Goal: Task Accomplishment & Management: Use online tool/utility

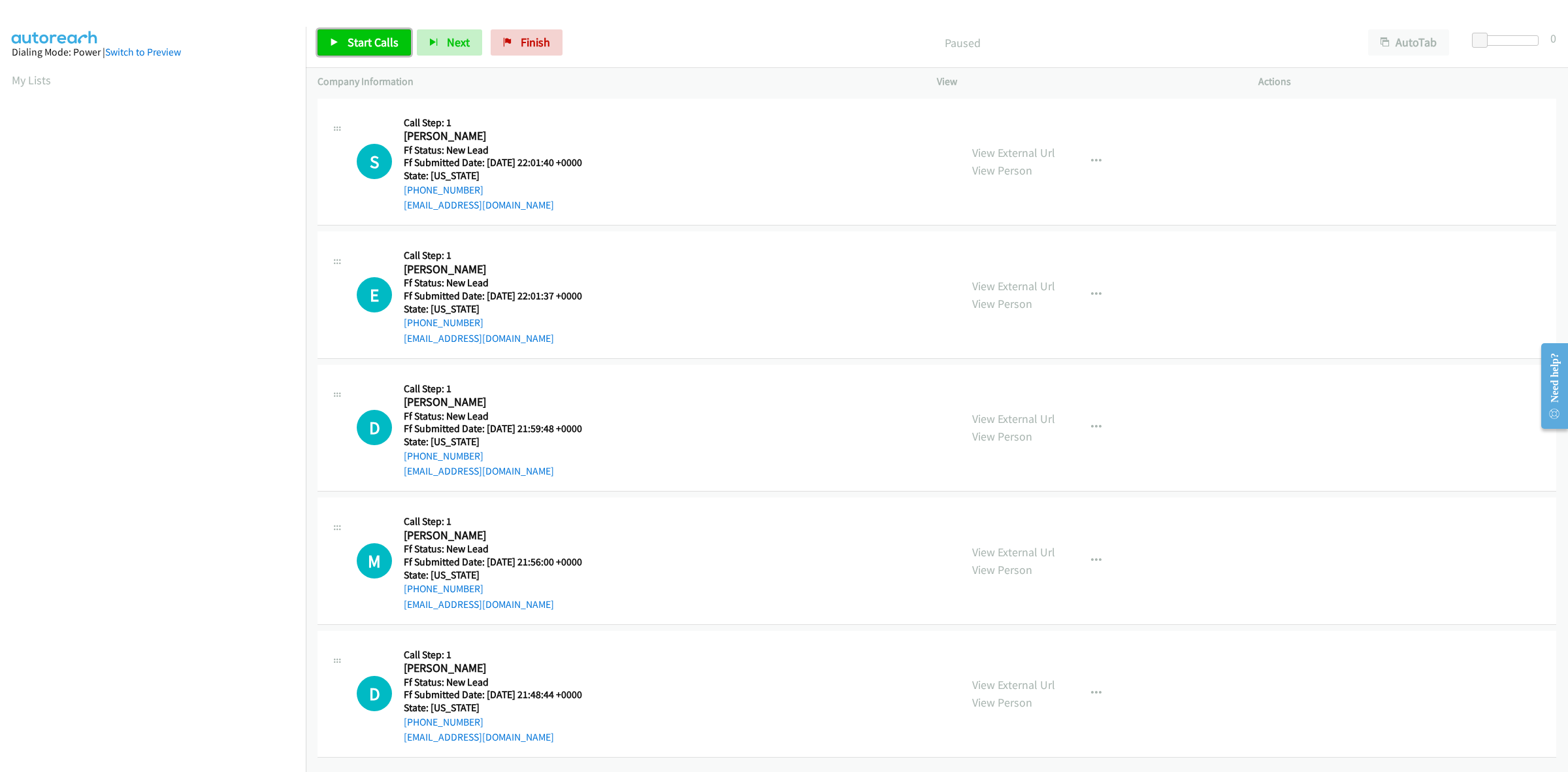
click at [376, 40] on span "Start Calls" at bounding box center [373, 42] width 51 height 15
click at [1011, 152] on link "View External Url" at bounding box center [1013, 153] width 83 height 15
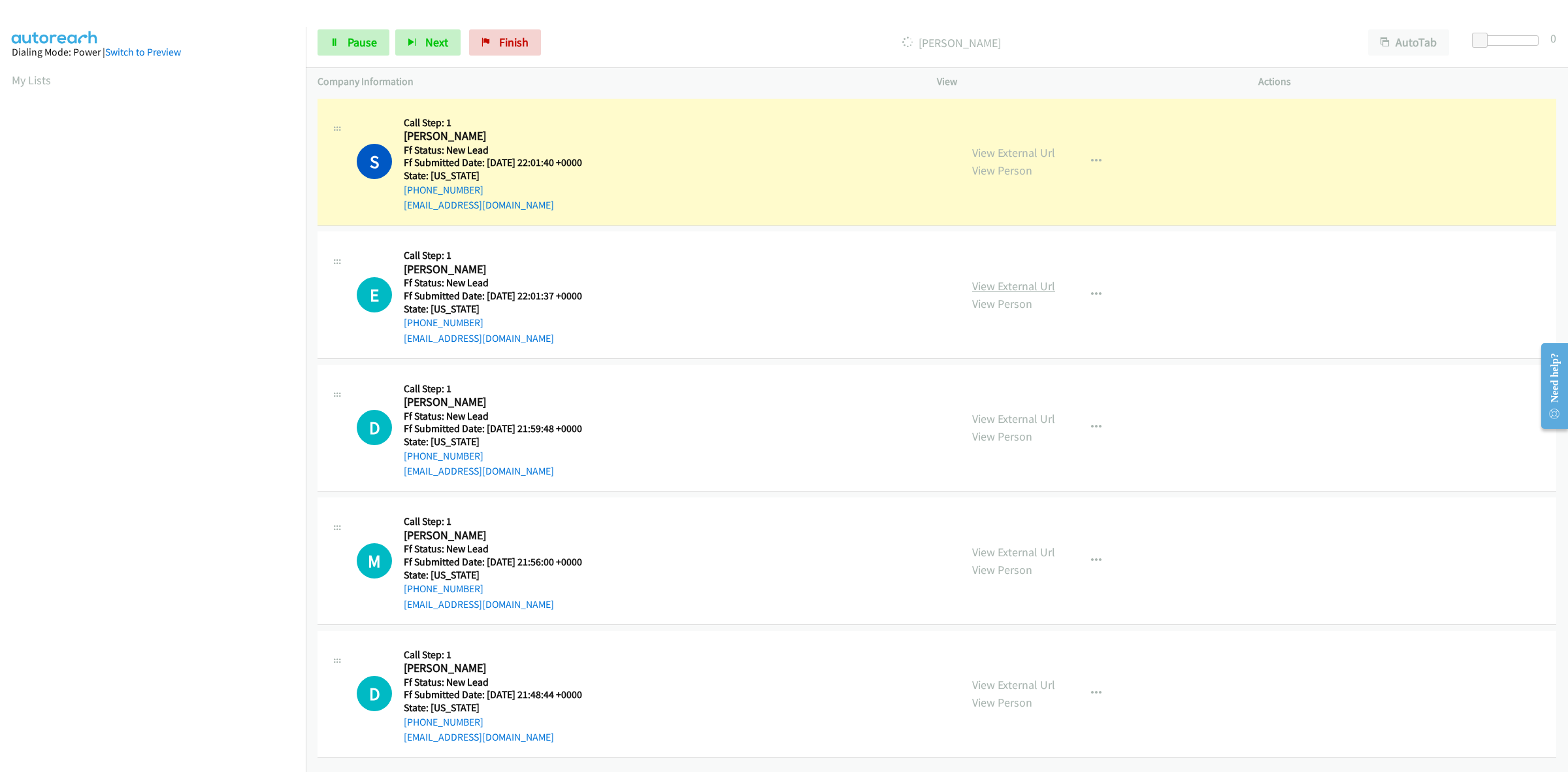
click at [982, 281] on link "View External Url" at bounding box center [1013, 285] width 83 height 15
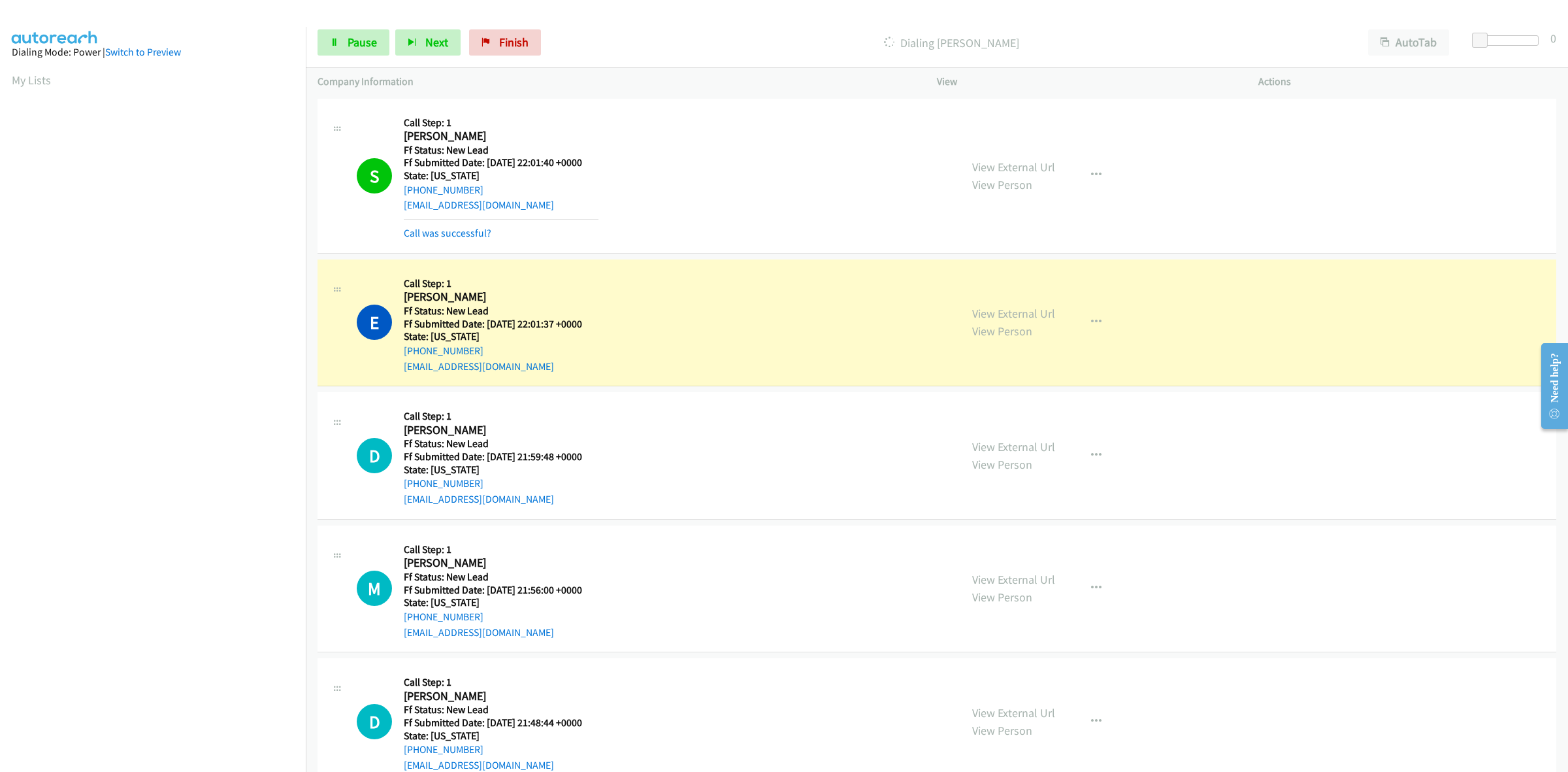
scroll to position [0, 1]
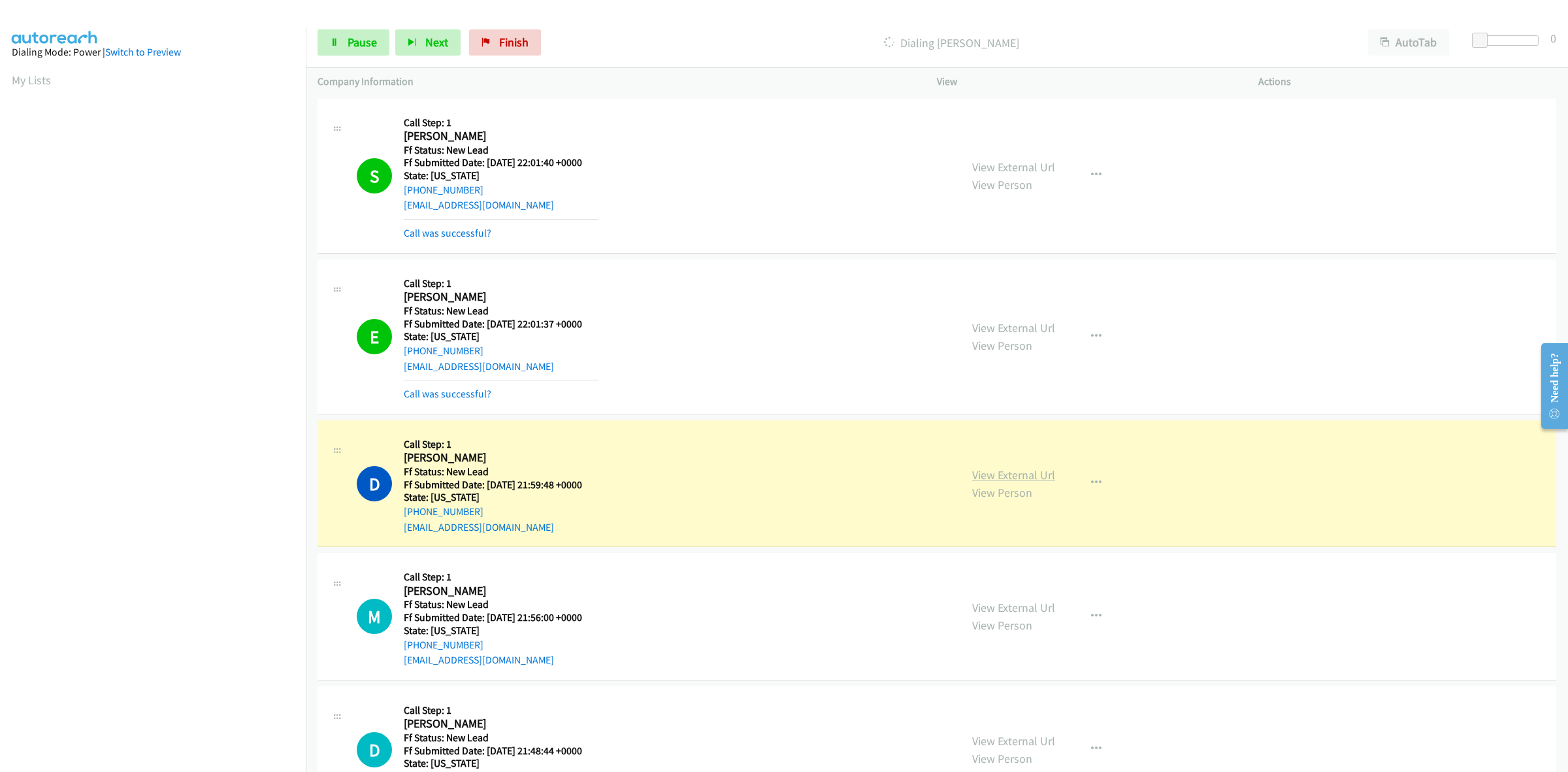
click at [1036, 473] on link "View External Url" at bounding box center [1013, 474] width 83 height 15
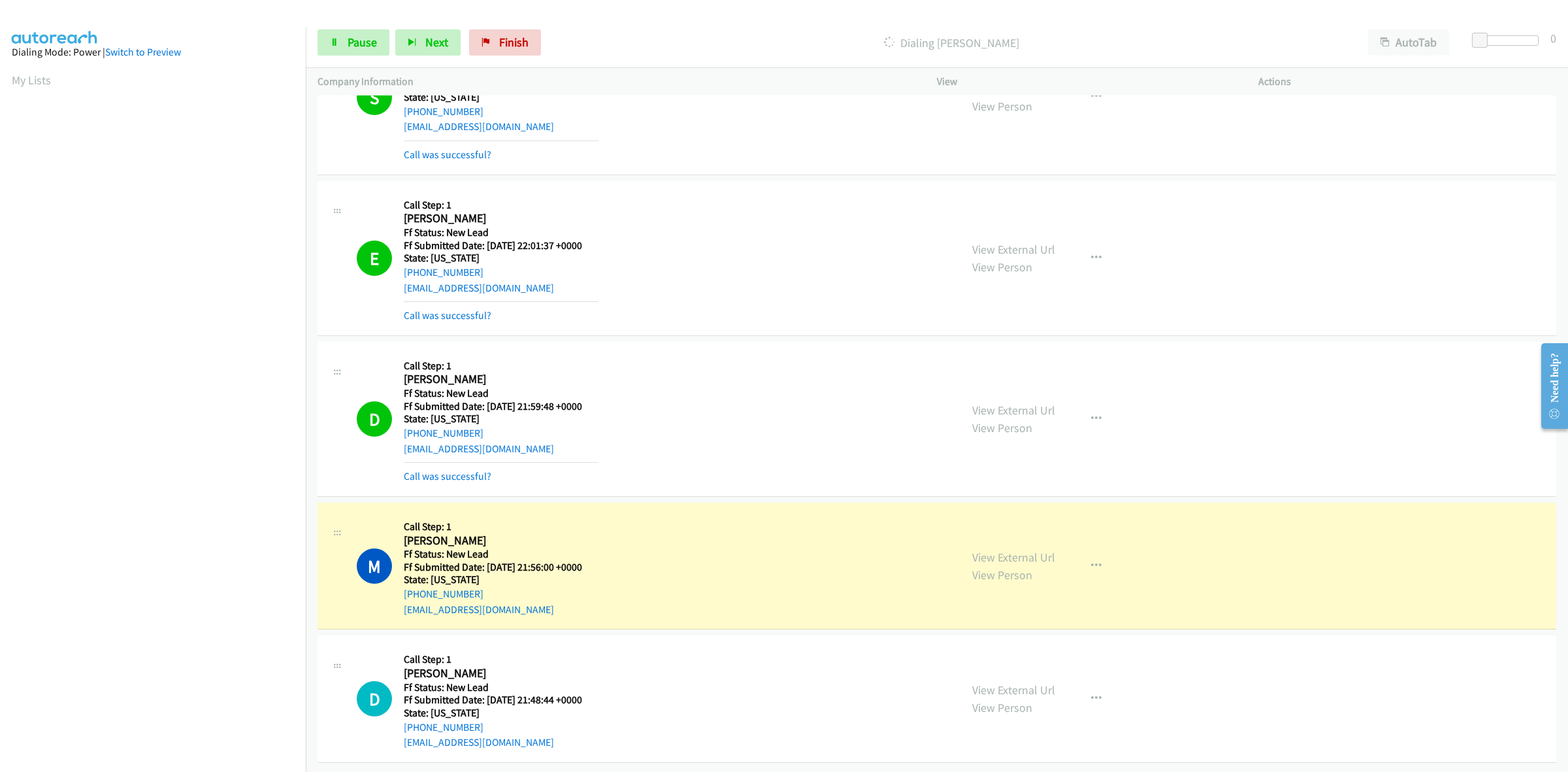
scroll to position [92, 0]
click at [1043, 549] on link "View External Url" at bounding box center [1013, 557] width 83 height 15
click at [355, 38] on span "Pause" at bounding box center [362, 42] width 29 height 15
drag, startPoint x: 540, startPoint y: 49, endPoint x: 837, endPoint y: 92, distance: 300.1
click at [540, 49] on span "Finish" at bounding box center [535, 42] width 29 height 15
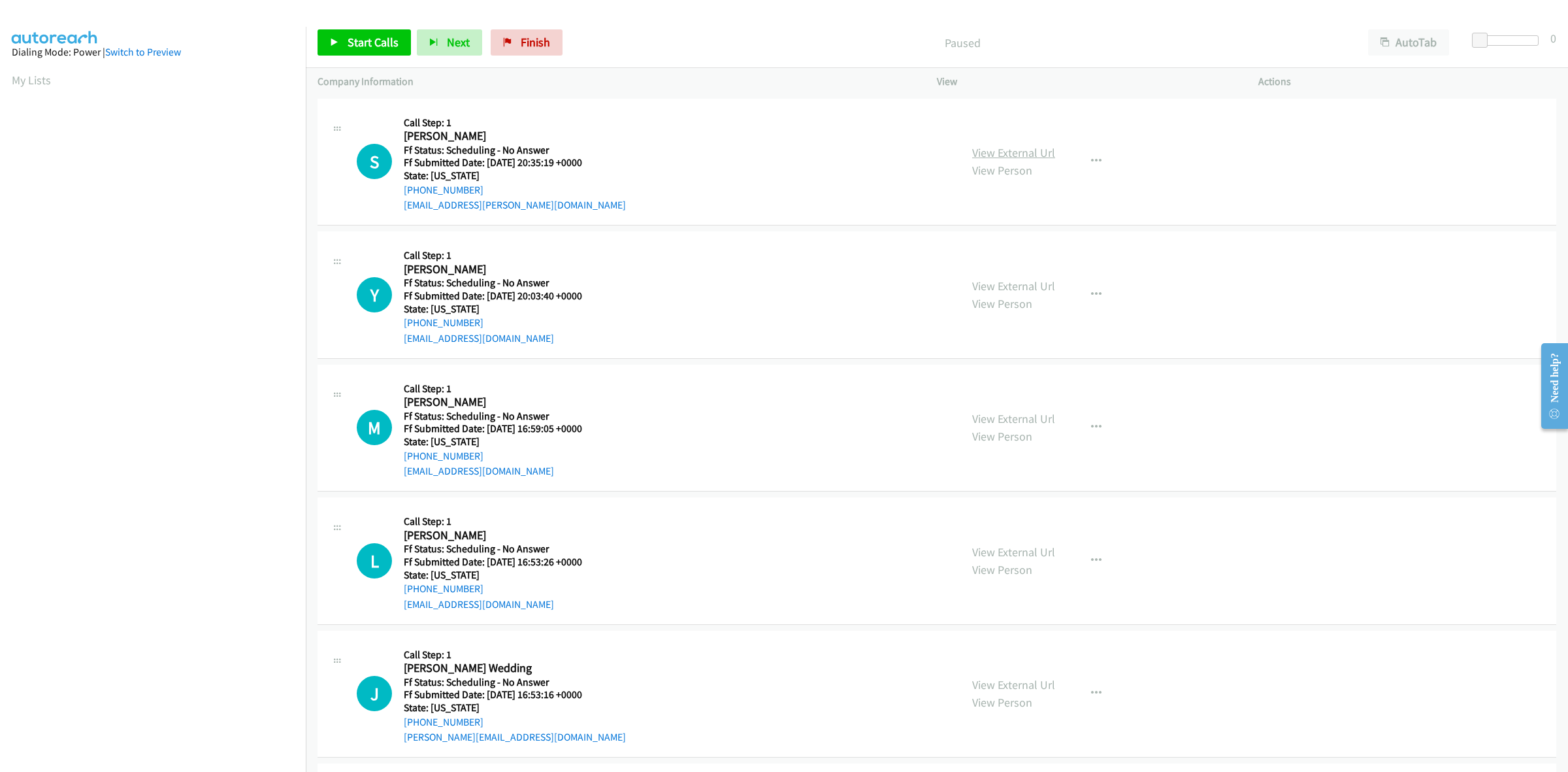
click at [1004, 149] on link "View External Url" at bounding box center [1013, 153] width 83 height 15
click at [1022, 289] on link "View External Url" at bounding box center [1013, 285] width 83 height 15
click at [1021, 418] on link "View External Url" at bounding box center [1013, 418] width 83 height 15
click at [980, 554] on link "View External Url" at bounding box center [1013, 552] width 83 height 15
click at [1037, 686] on link "View External Url" at bounding box center [1013, 684] width 83 height 15
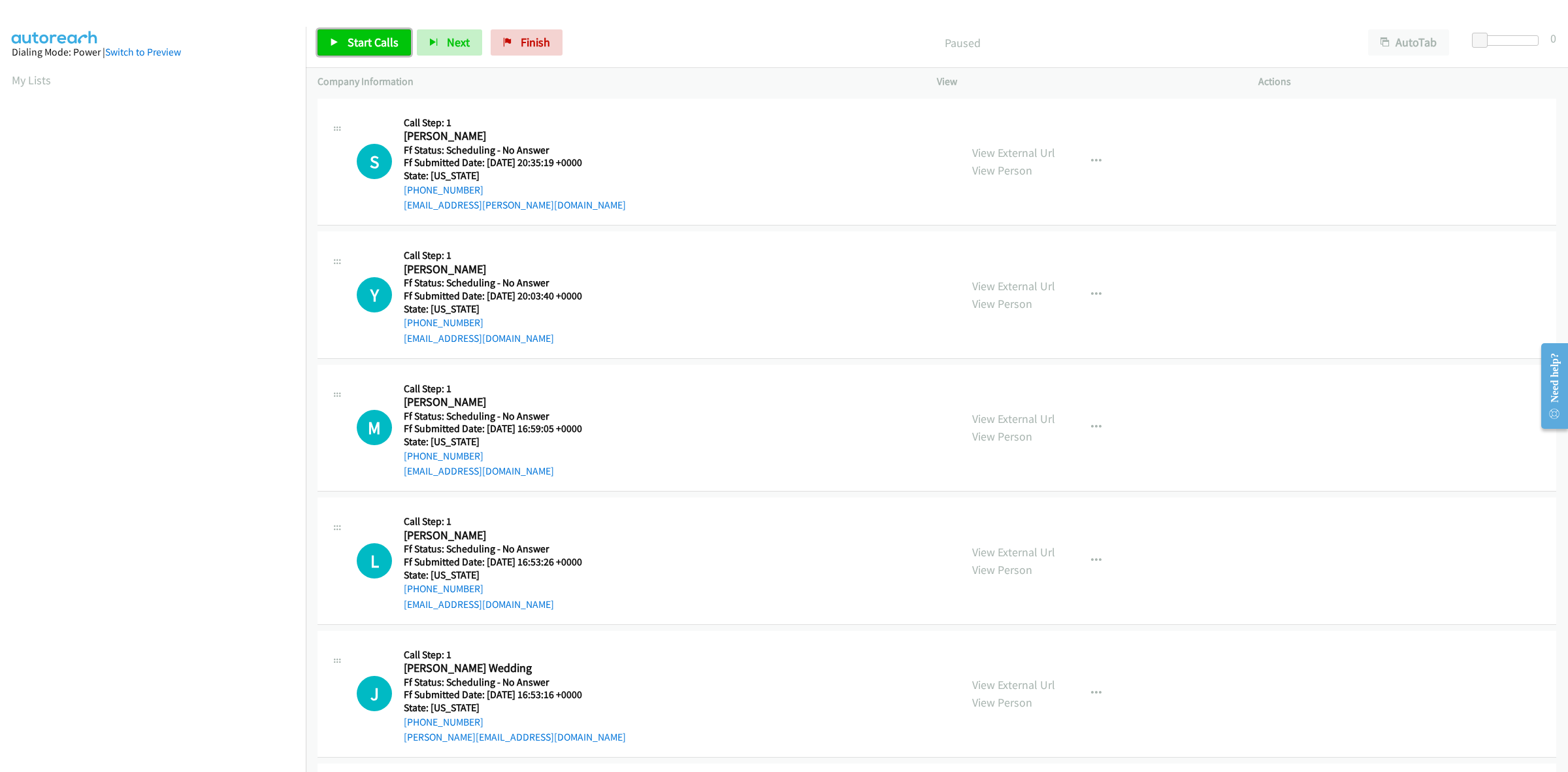
click at [370, 40] on span "Start Calls" at bounding box center [373, 42] width 51 height 15
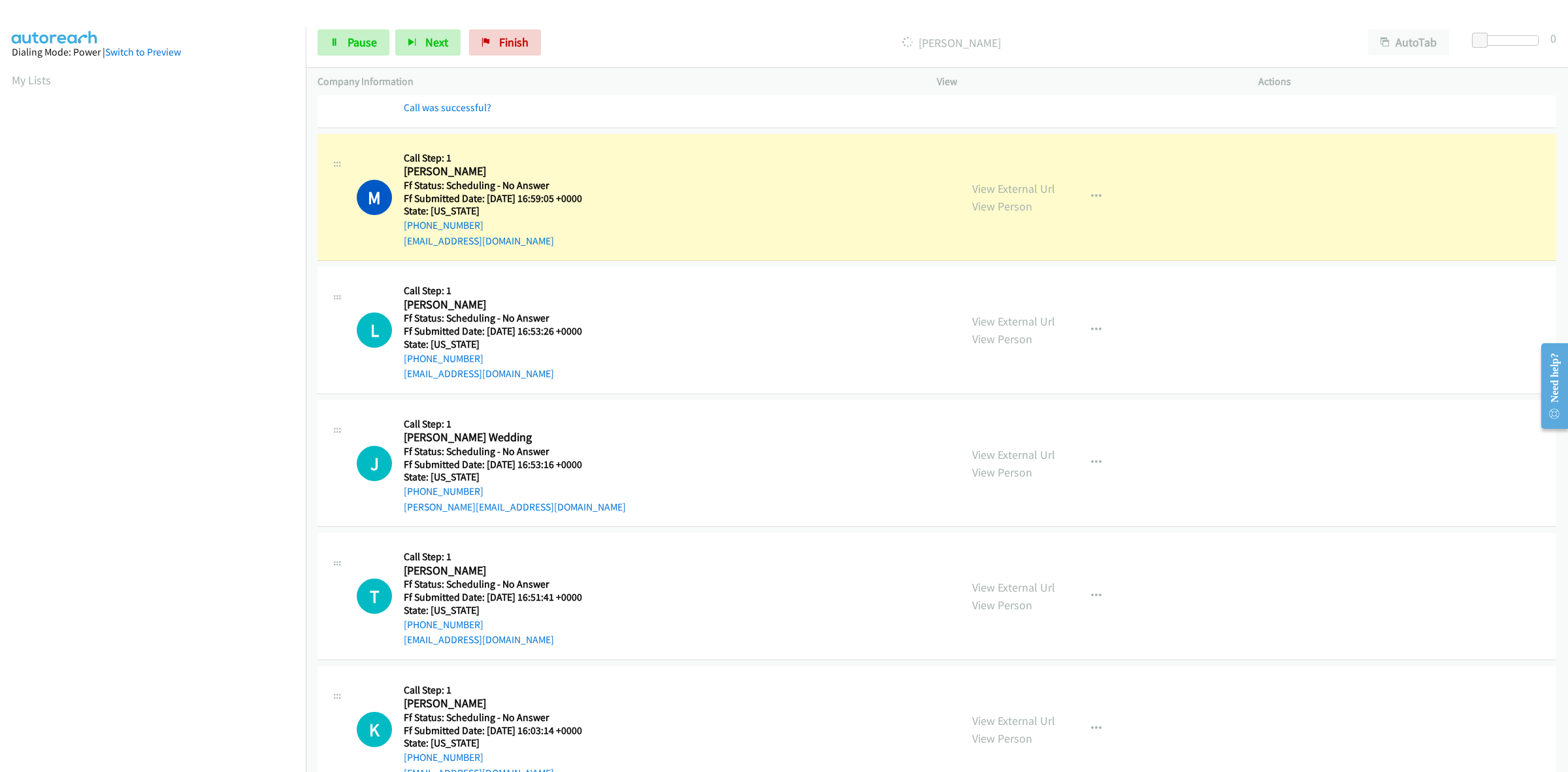
scroll to position [327, 0]
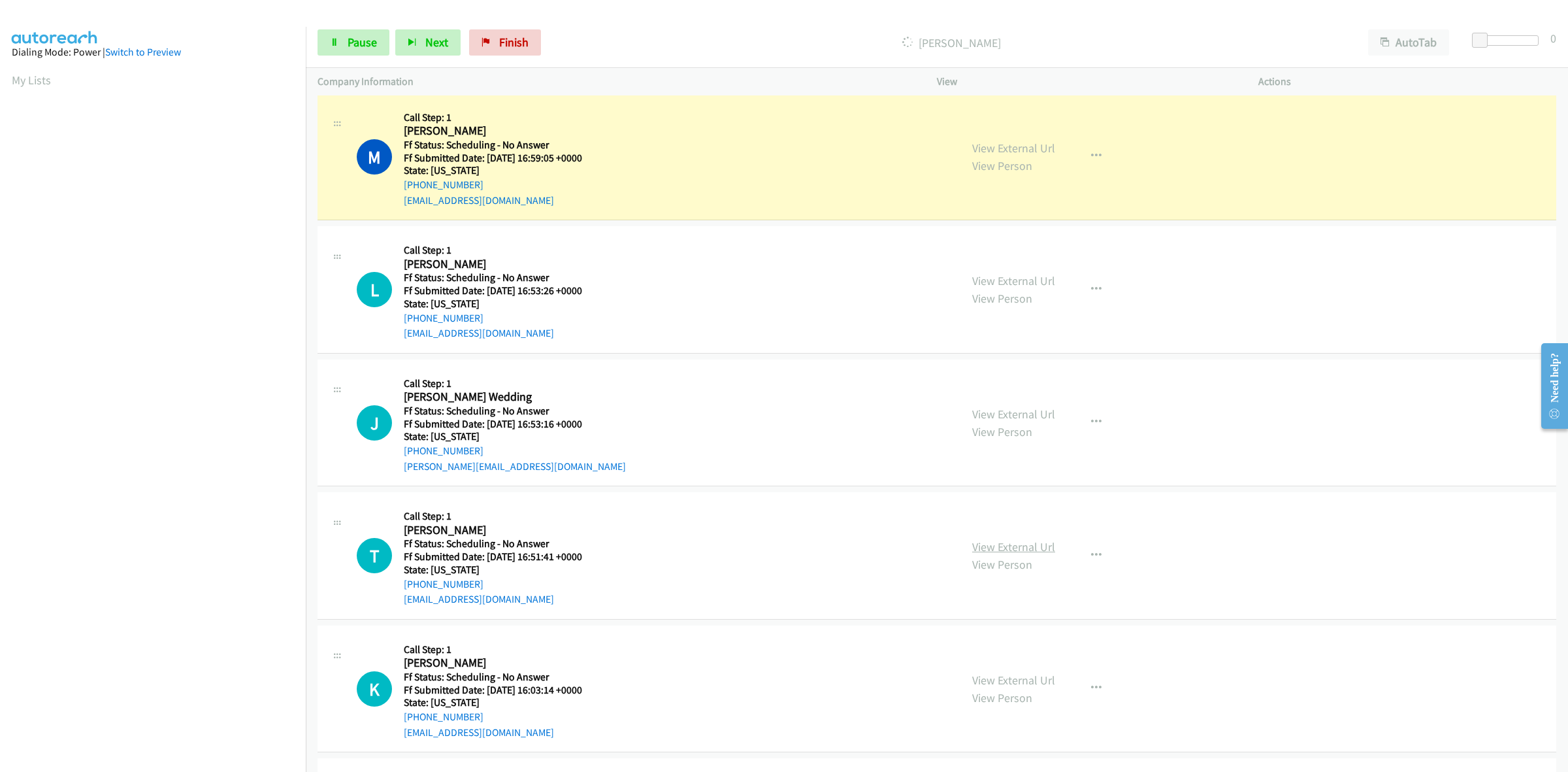
click at [1002, 546] on link "View External Url" at bounding box center [1013, 546] width 83 height 15
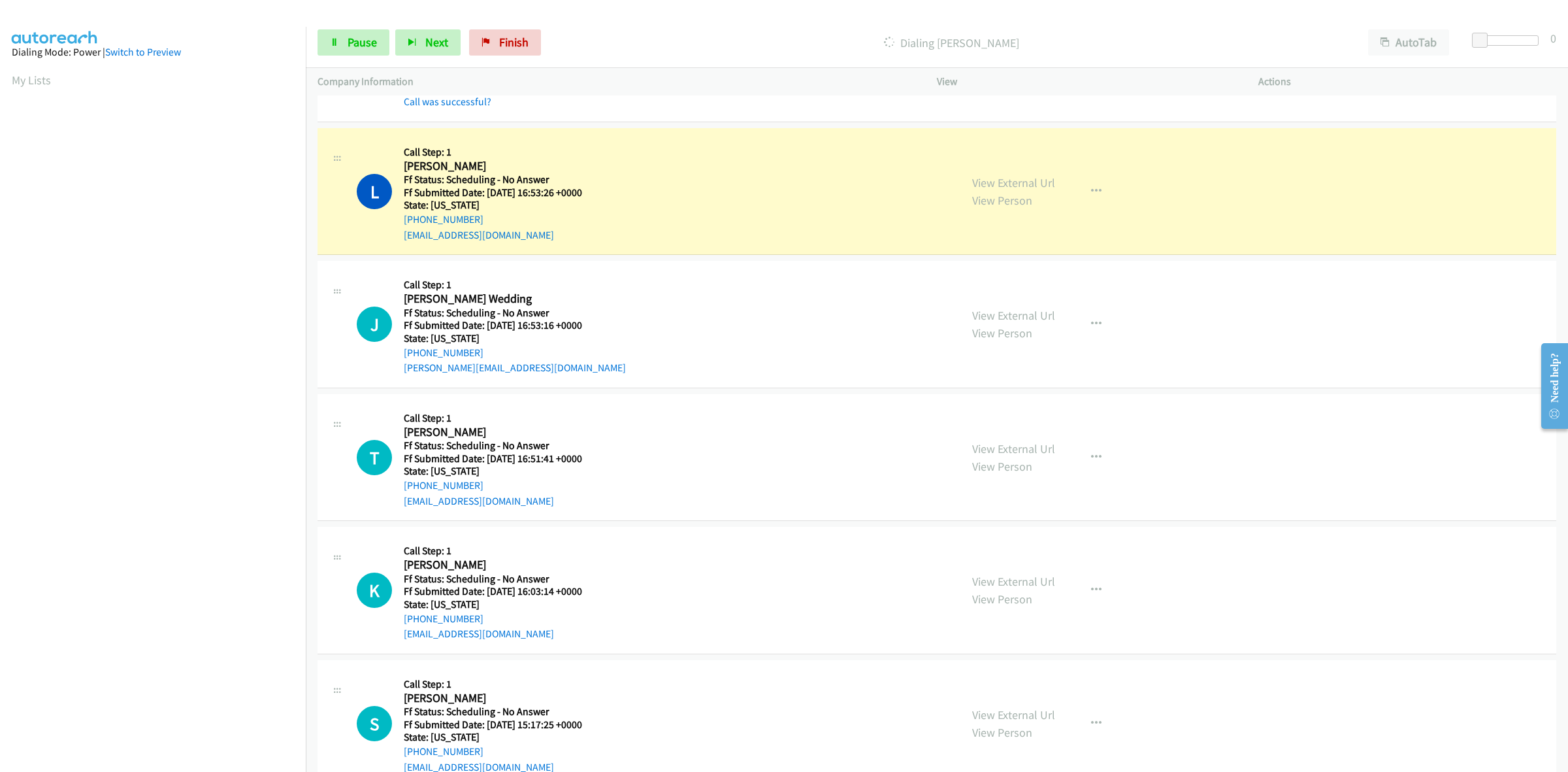
scroll to position [490, 0]
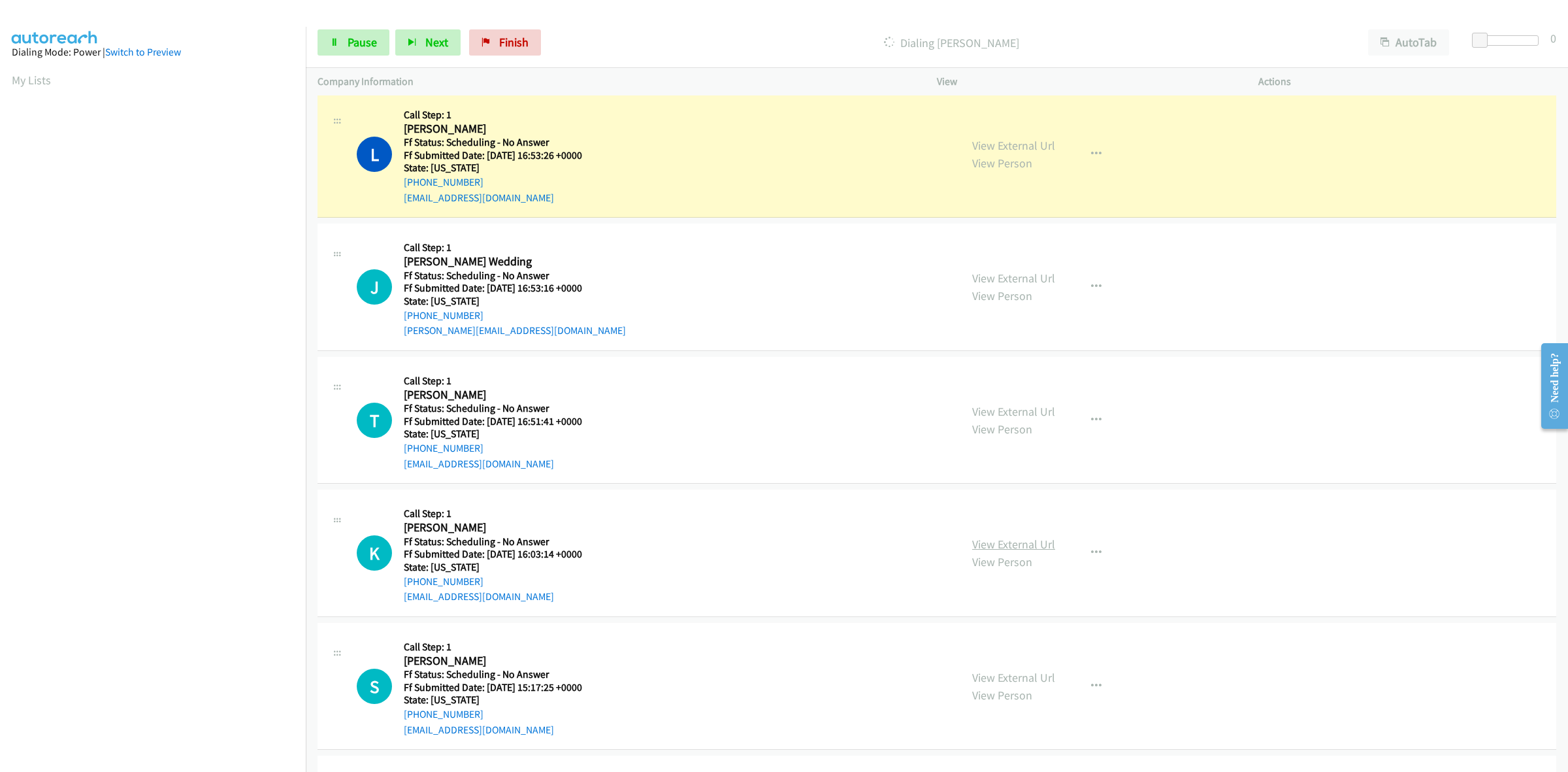
click at [1011, 543] on link "View External Url" at bounding box center [1013, 544] width 83 height 15
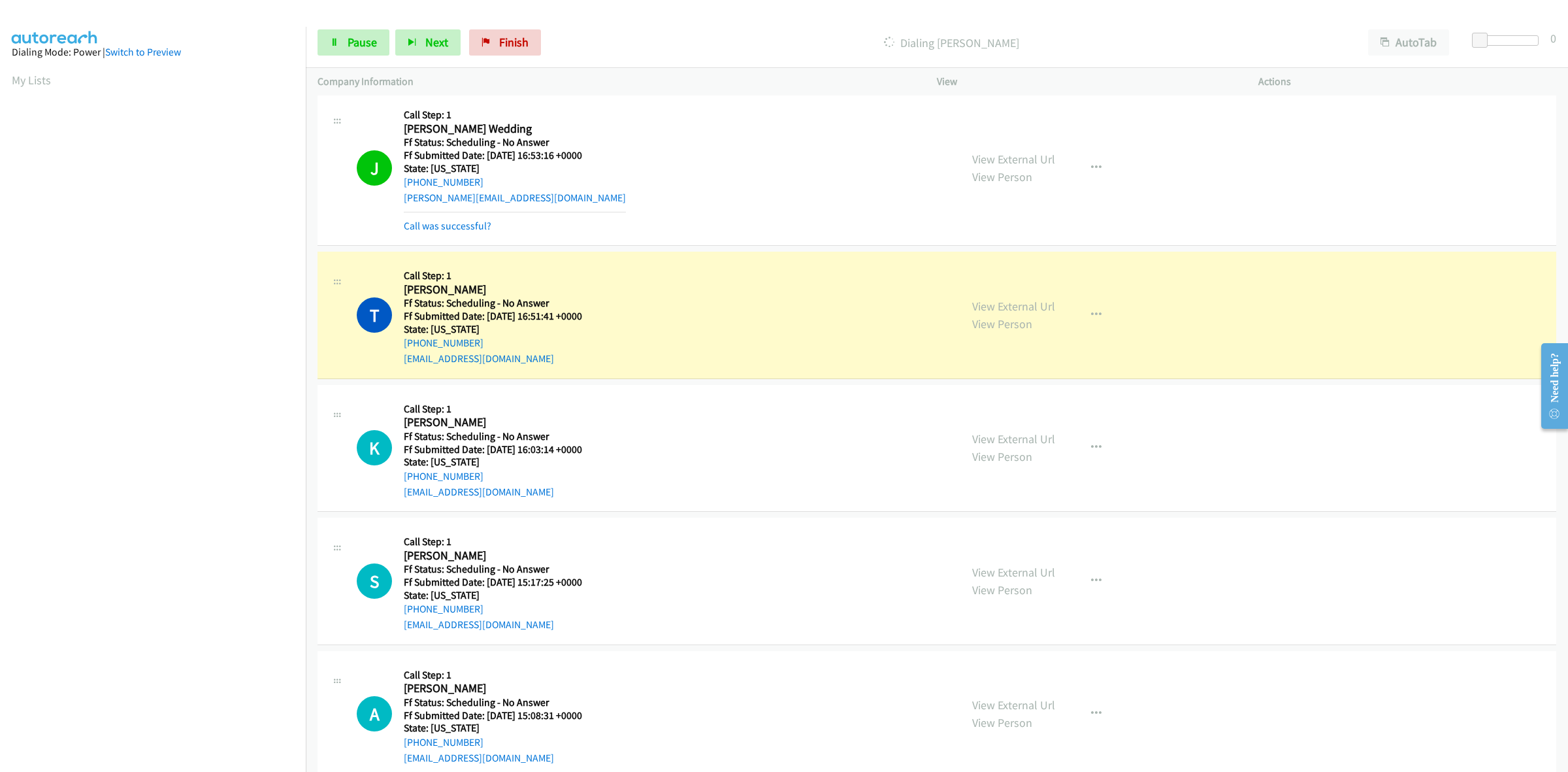
scroll to position [653, 0]
click at [1004, 562] on link "View External Url" at bounding box center [1013, 570] width 83 height 15
click at [1013, 701] on link "View External Url" at bounding box center [1013, 702] width 83 height 15
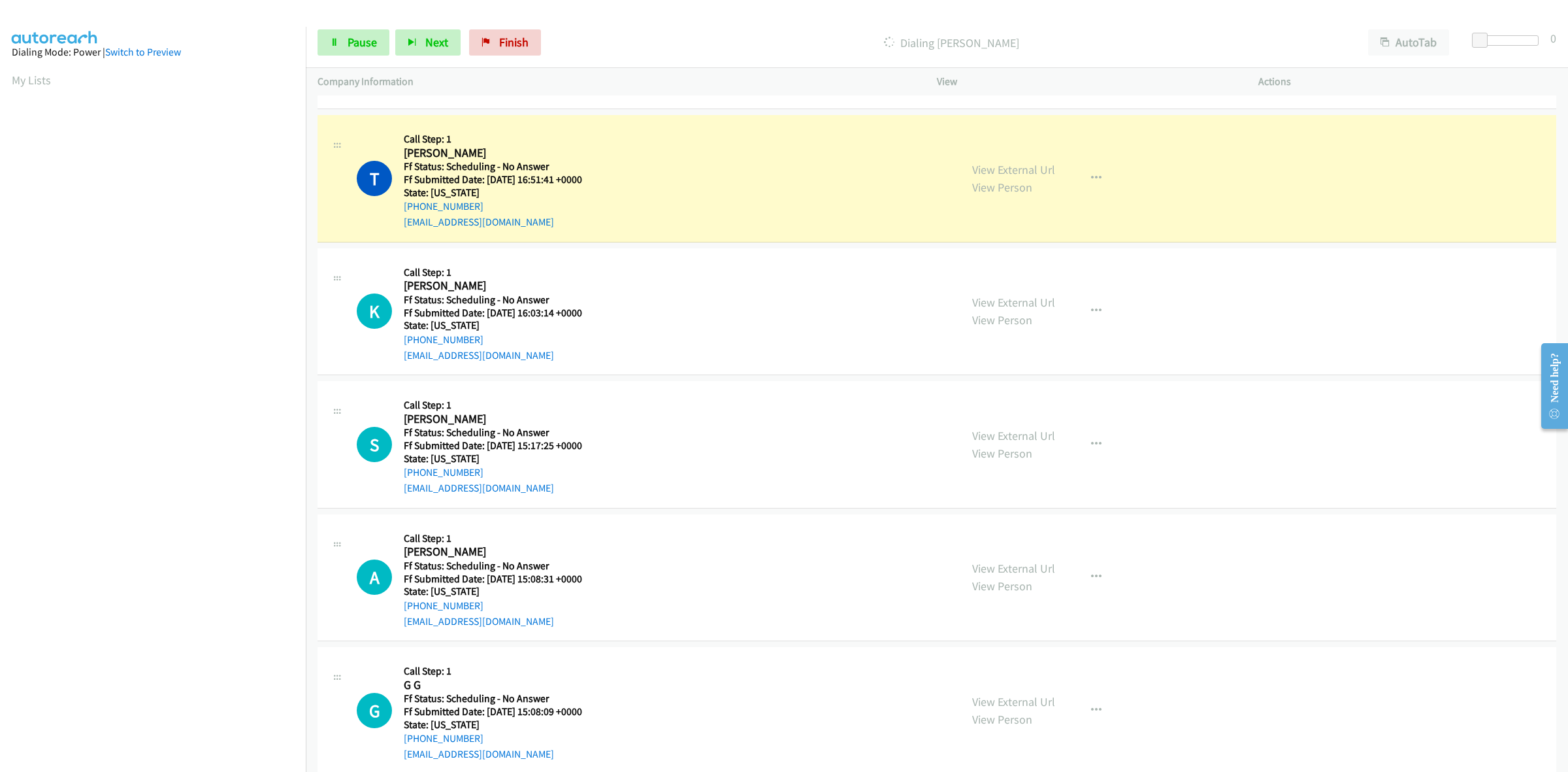
scroll to position [898, 0]
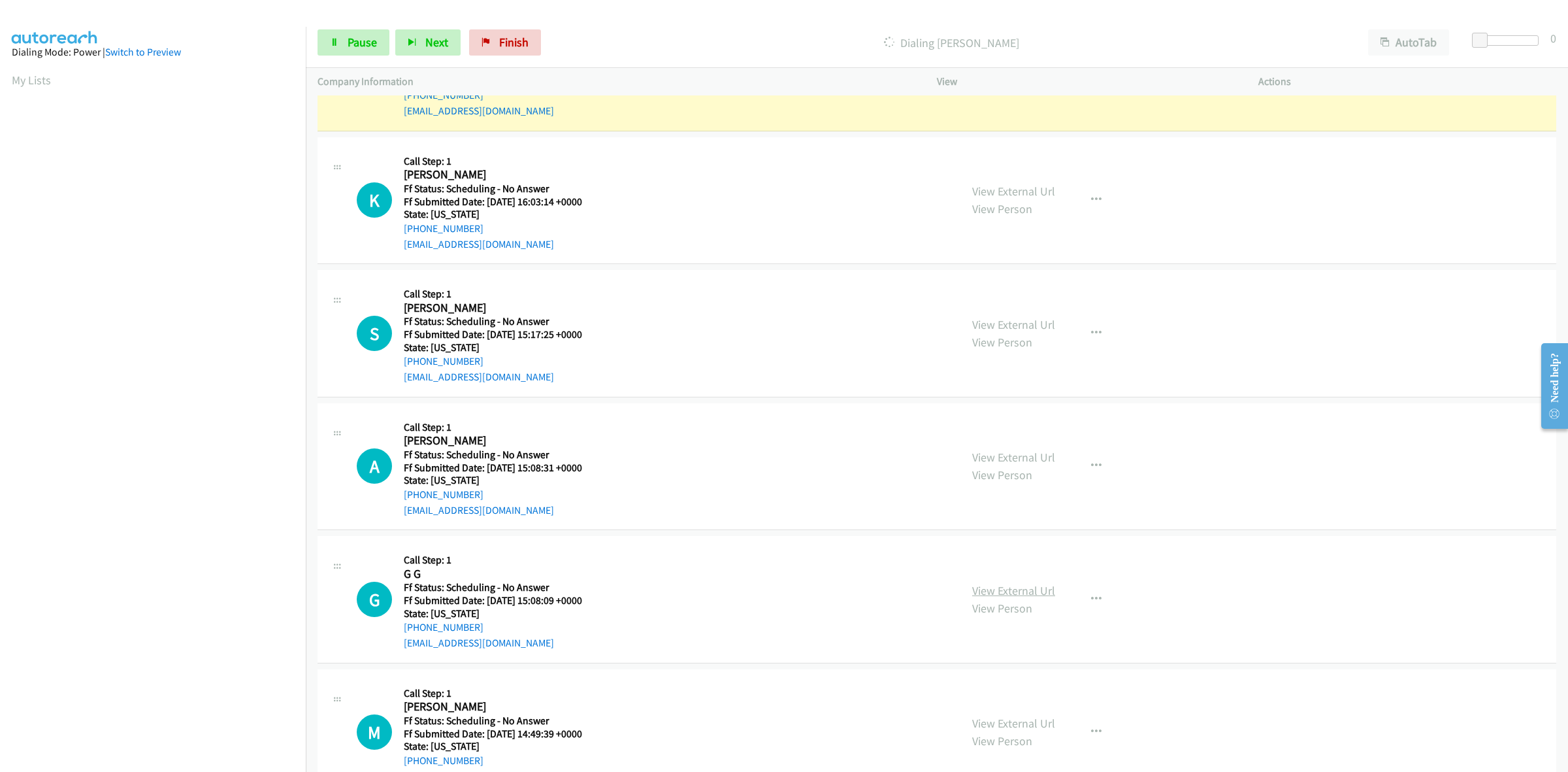
click at [1004, 589] on link "View External Url" at bounding box center [1013, 590] width 83 height 15
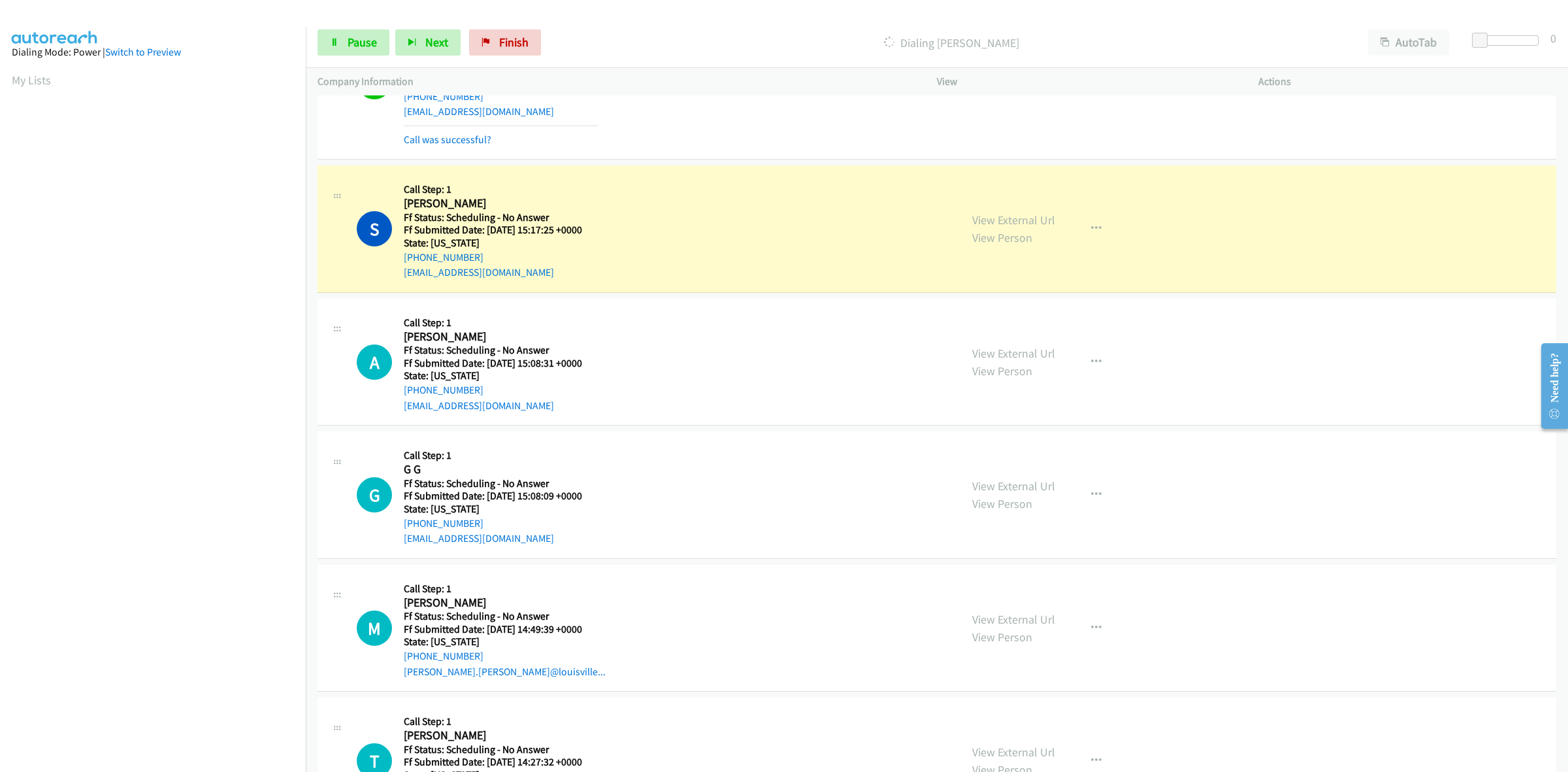
scroll to position [1062, 0]
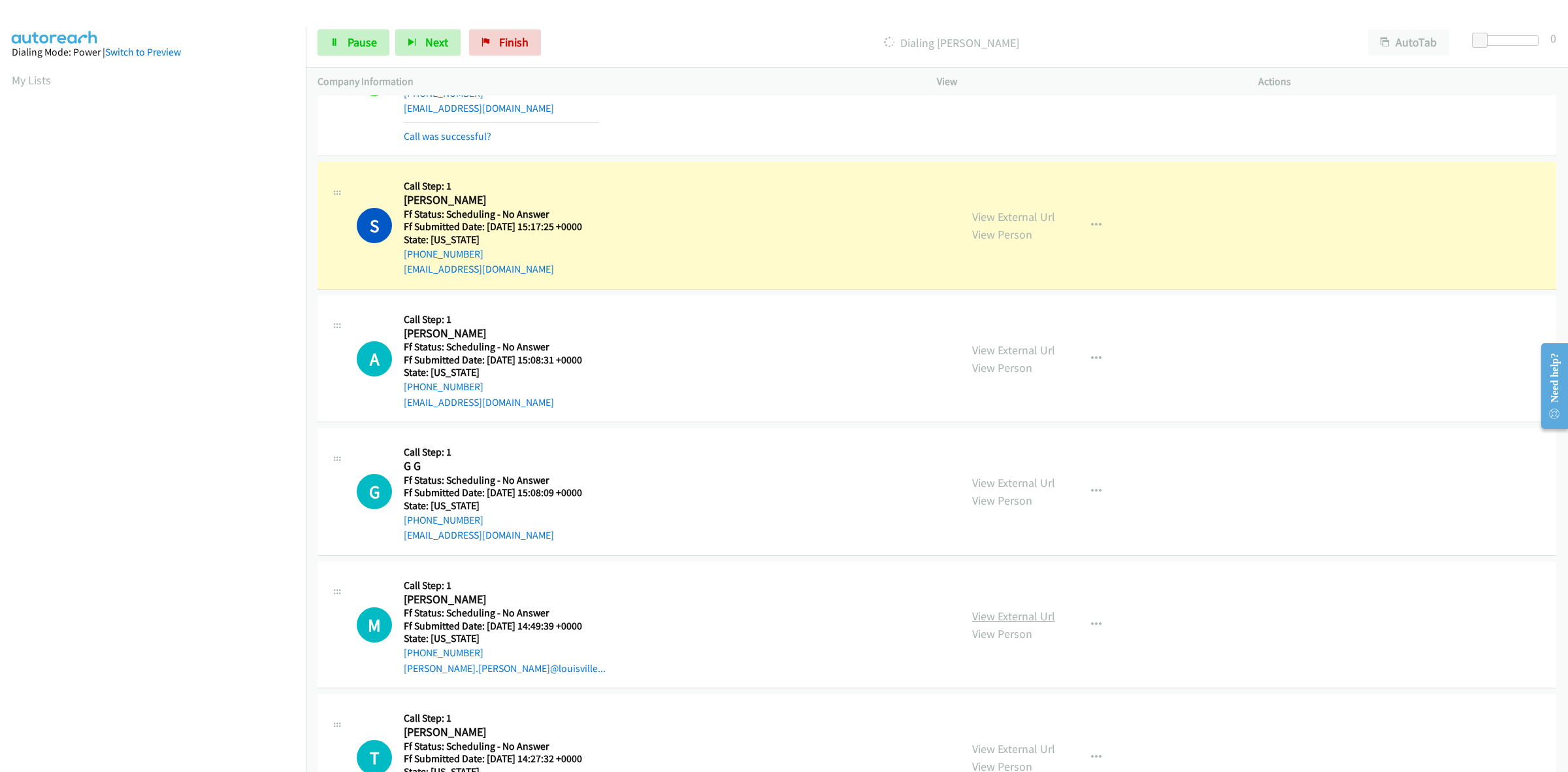
click at [1015, 610] on link "View External Url" at bounding box center [1013, 616] width 83 height 15
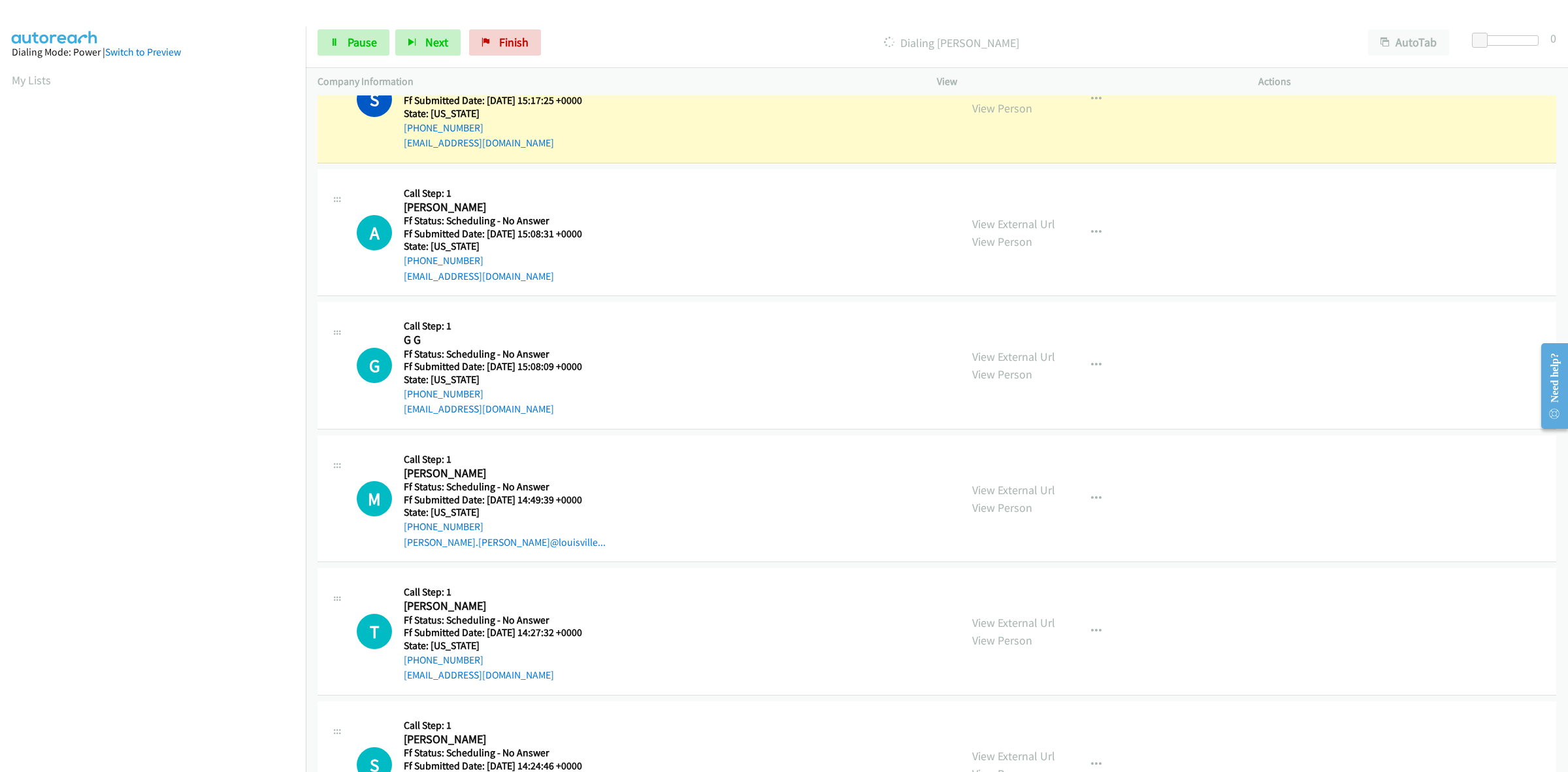
scroll to position [1225, 0]
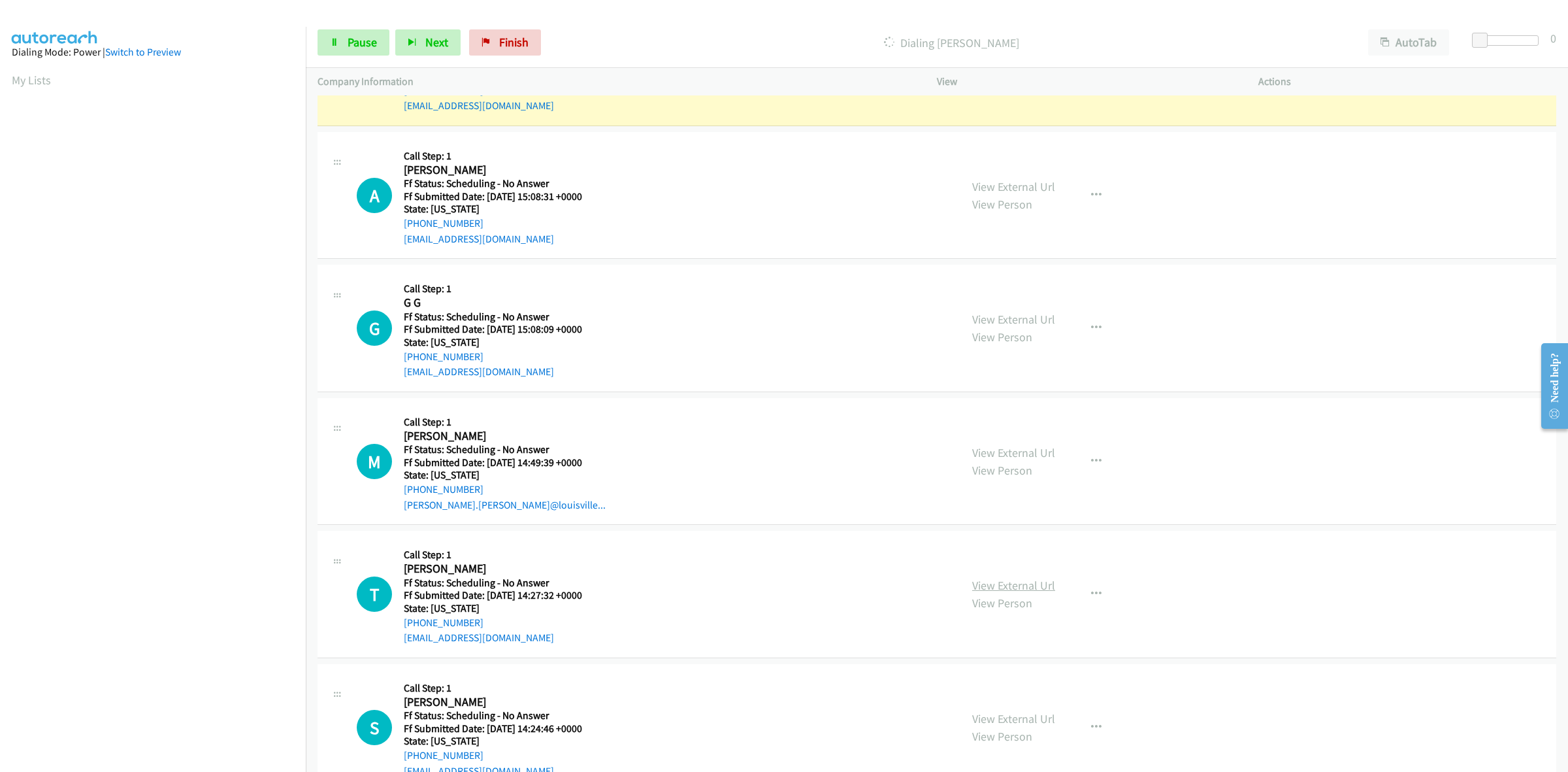
click at [1017, 587] on link "View External Url" at bounding box center [1013, 585] width 83 height 15
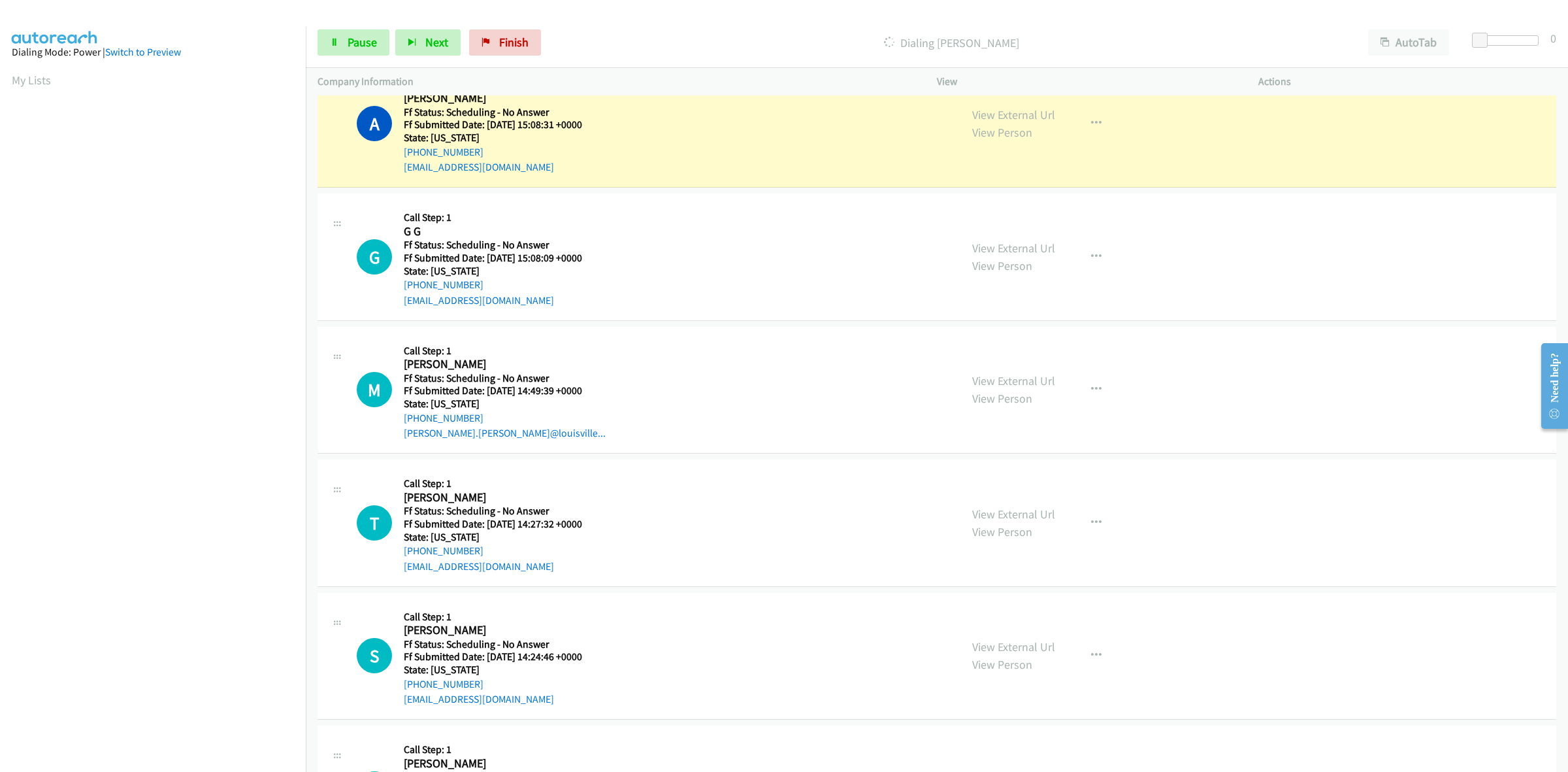
scroll to position [1307, 0]
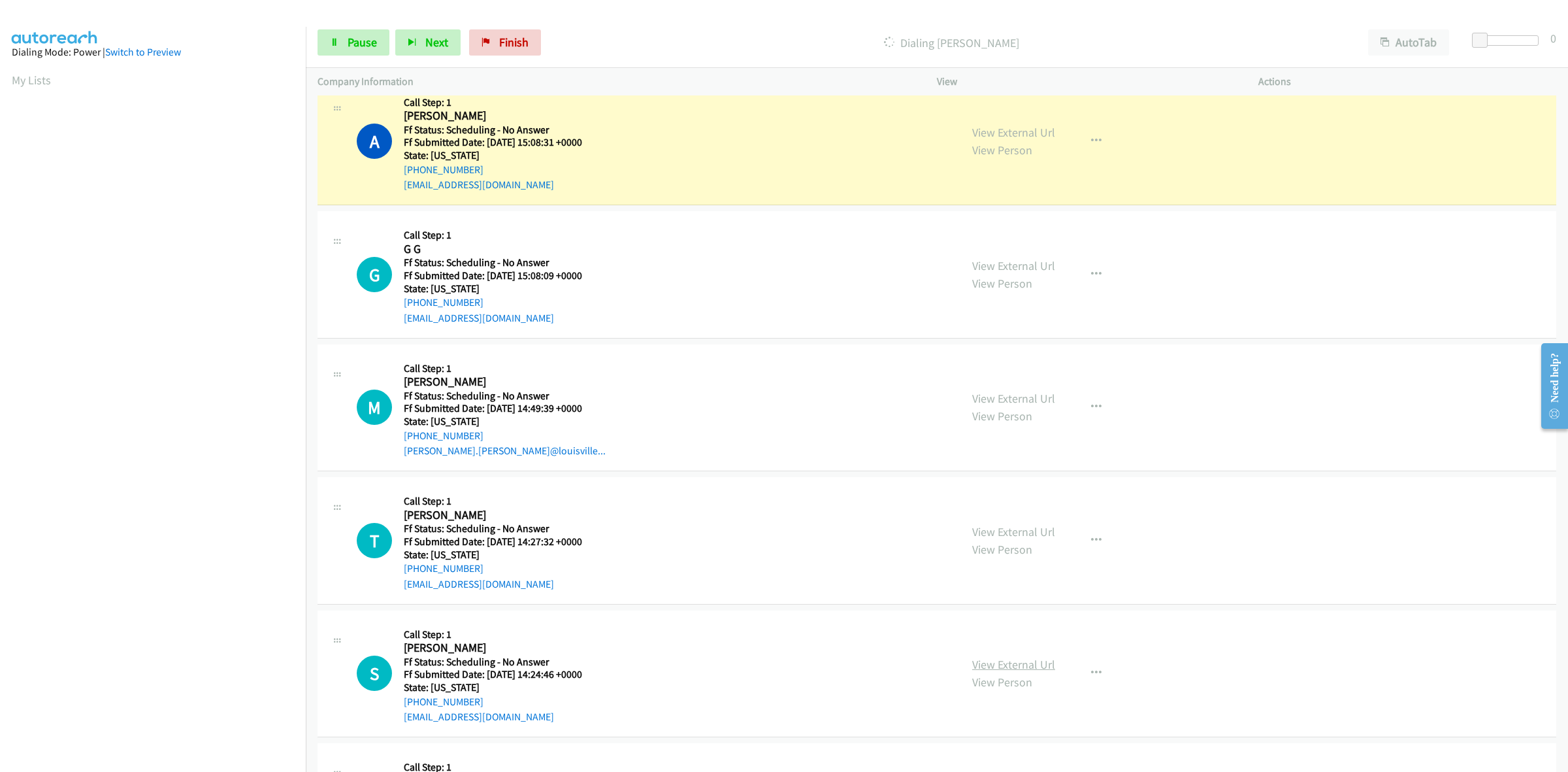
click at [1038, 665] on link "View External Url" at bounding box center [1013, 664] width 83 height 15
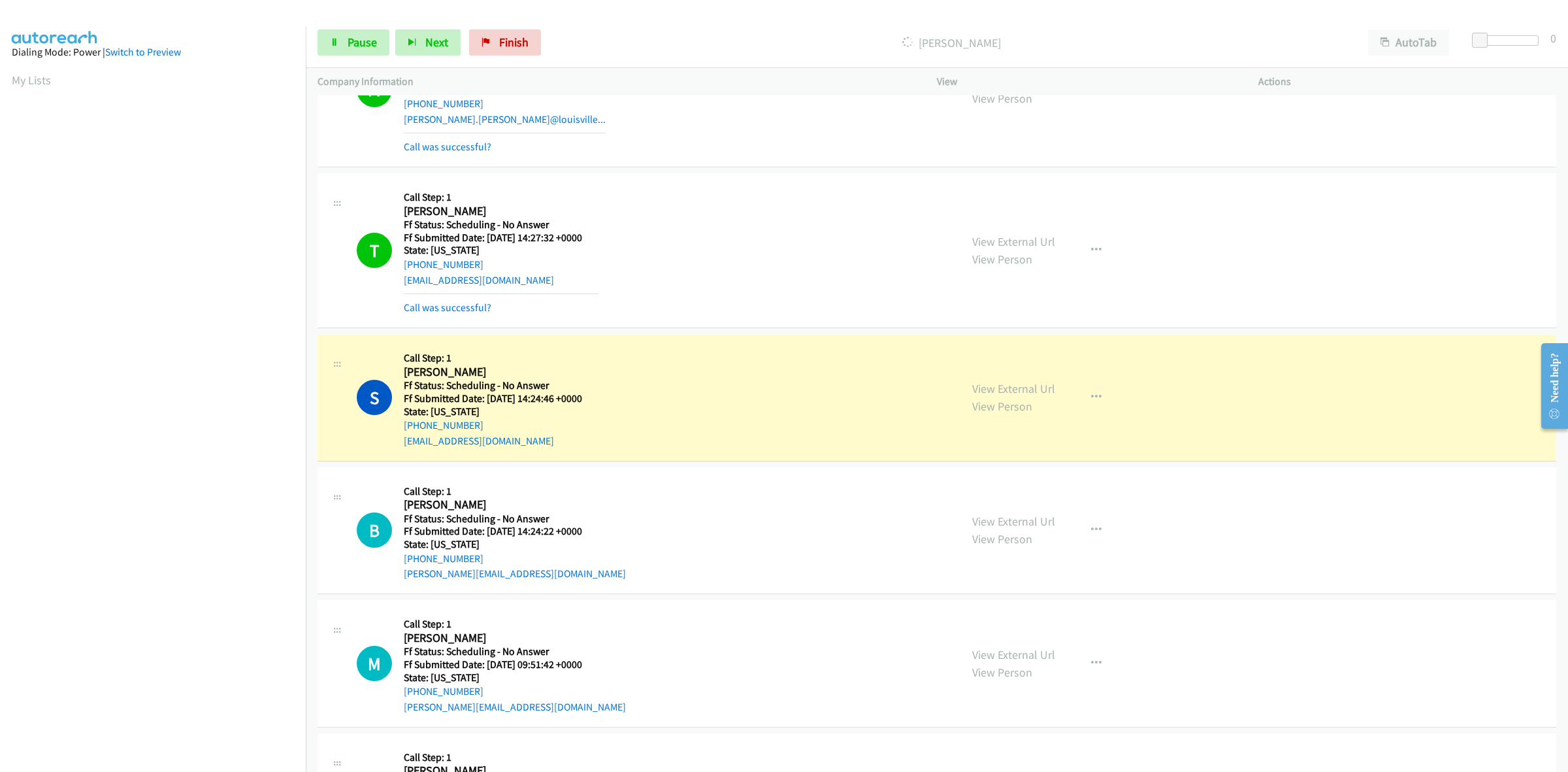
scroll to position [1715, 0]
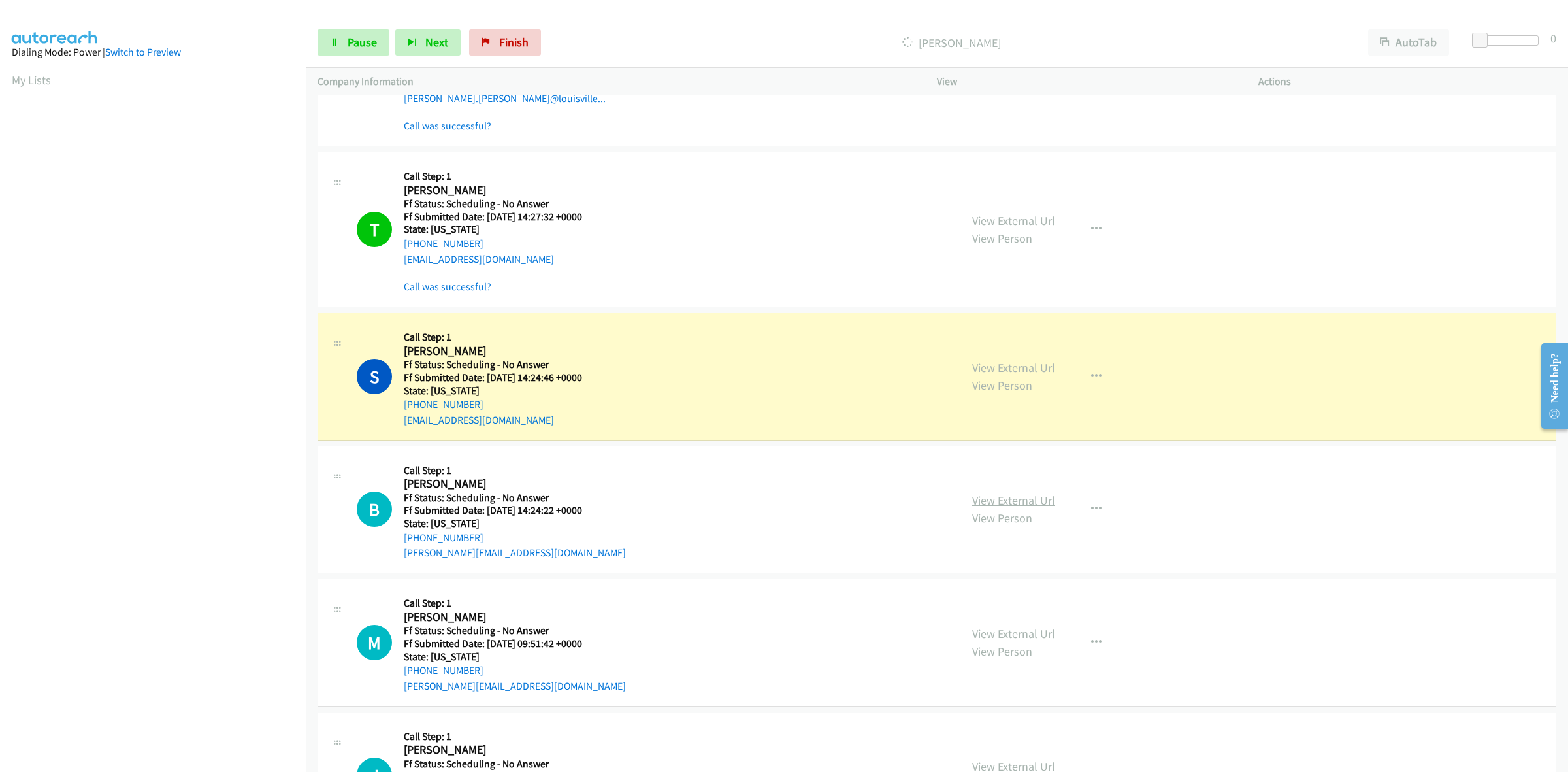
click at [1030, 495] on link "View External Url" at bounding box center [1013, 501] width 83 height 15
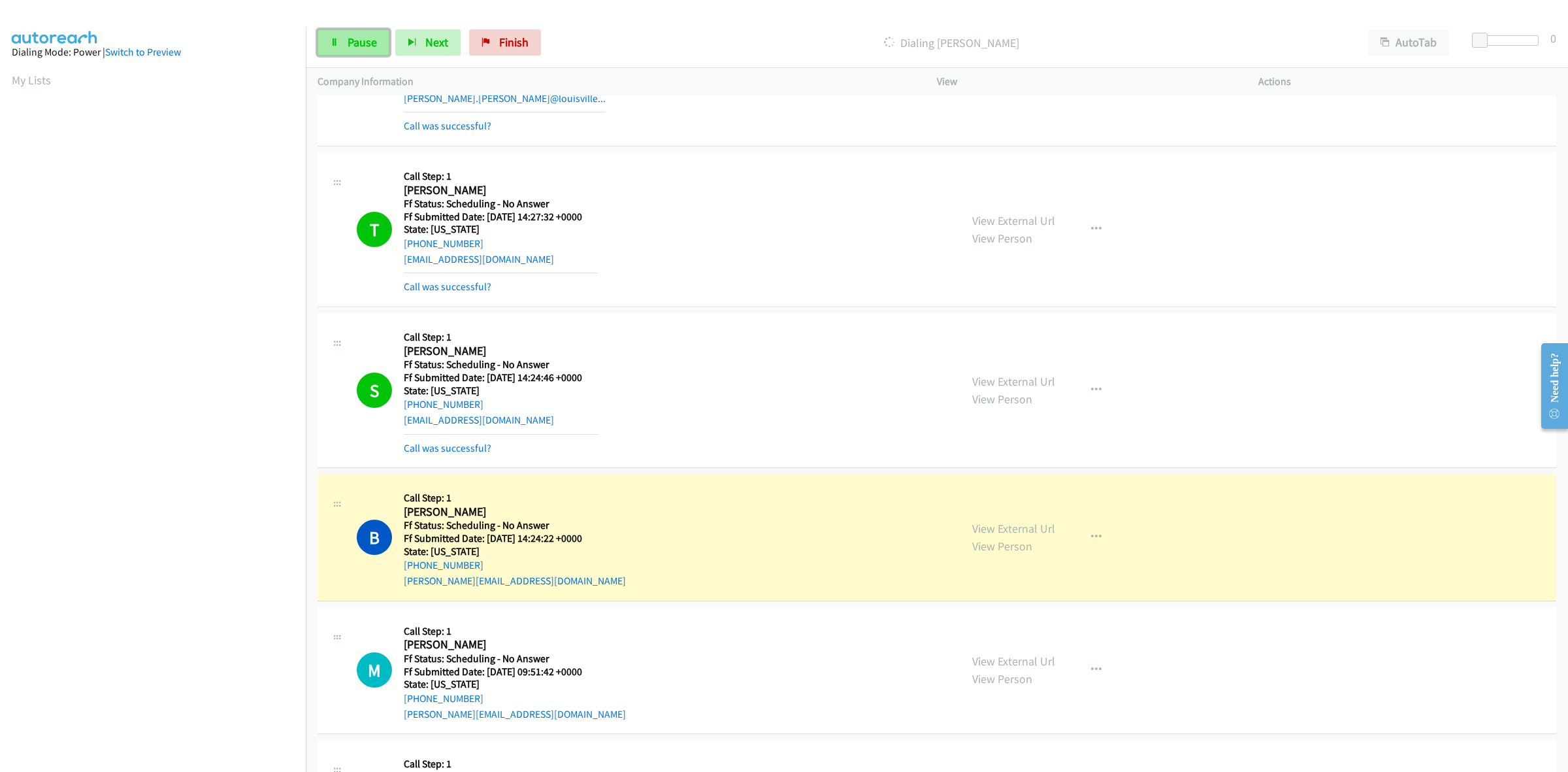
click at [370, 52] on link "Pause" at bounding box center [353, 42] width 72 height 26
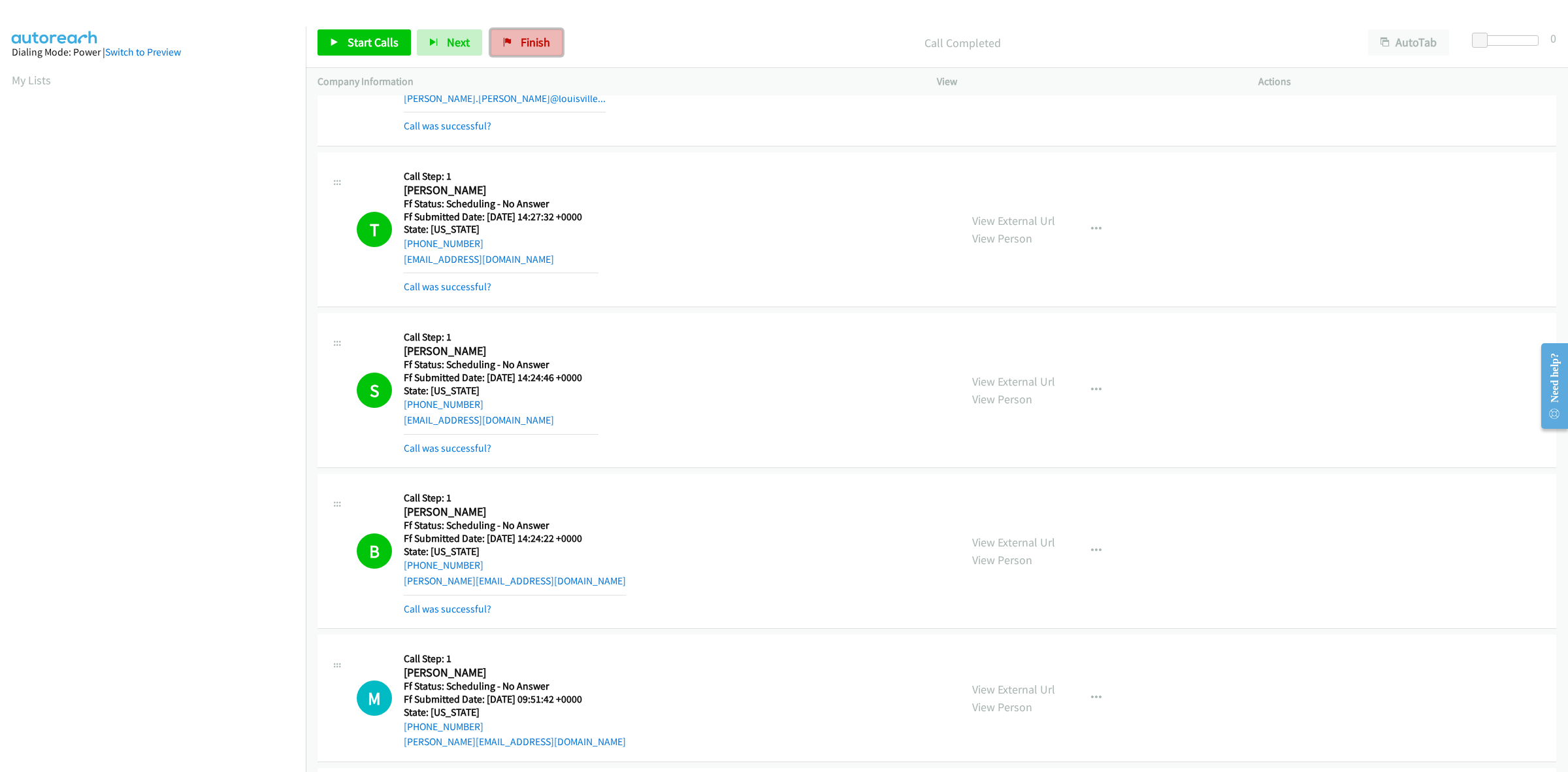
click at [515, 44] on link "Finish" at bounding box center [526, 42] width 72 height 26
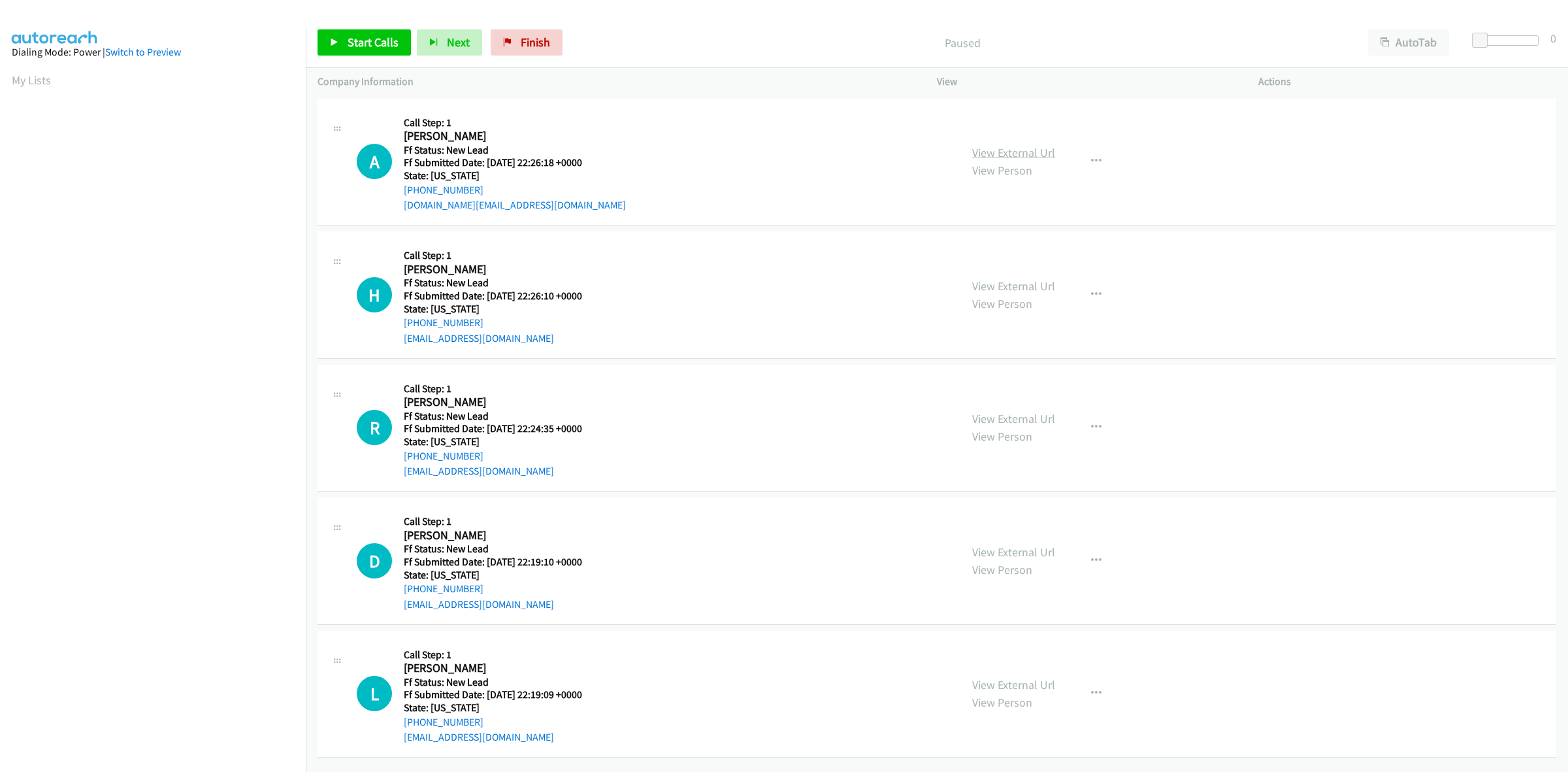
click at [1016, 153] on link "View External Url" at bounding box center [1013, 153] width 83 height 15
click at [1043, 284] on link "View External Url" at bounding box center [1013, 285] width 83 height 15
click at [1002, 417] on link "View External Url" at bounding box center [1013, 418] width 83 height 15
click at [1037, 554] on link "View External Url" at bounding box center [1013, 552] width 83 height 15
click at [998, 680] on link "View External Url" at bounding box center [1013, 684] width 83 height 15
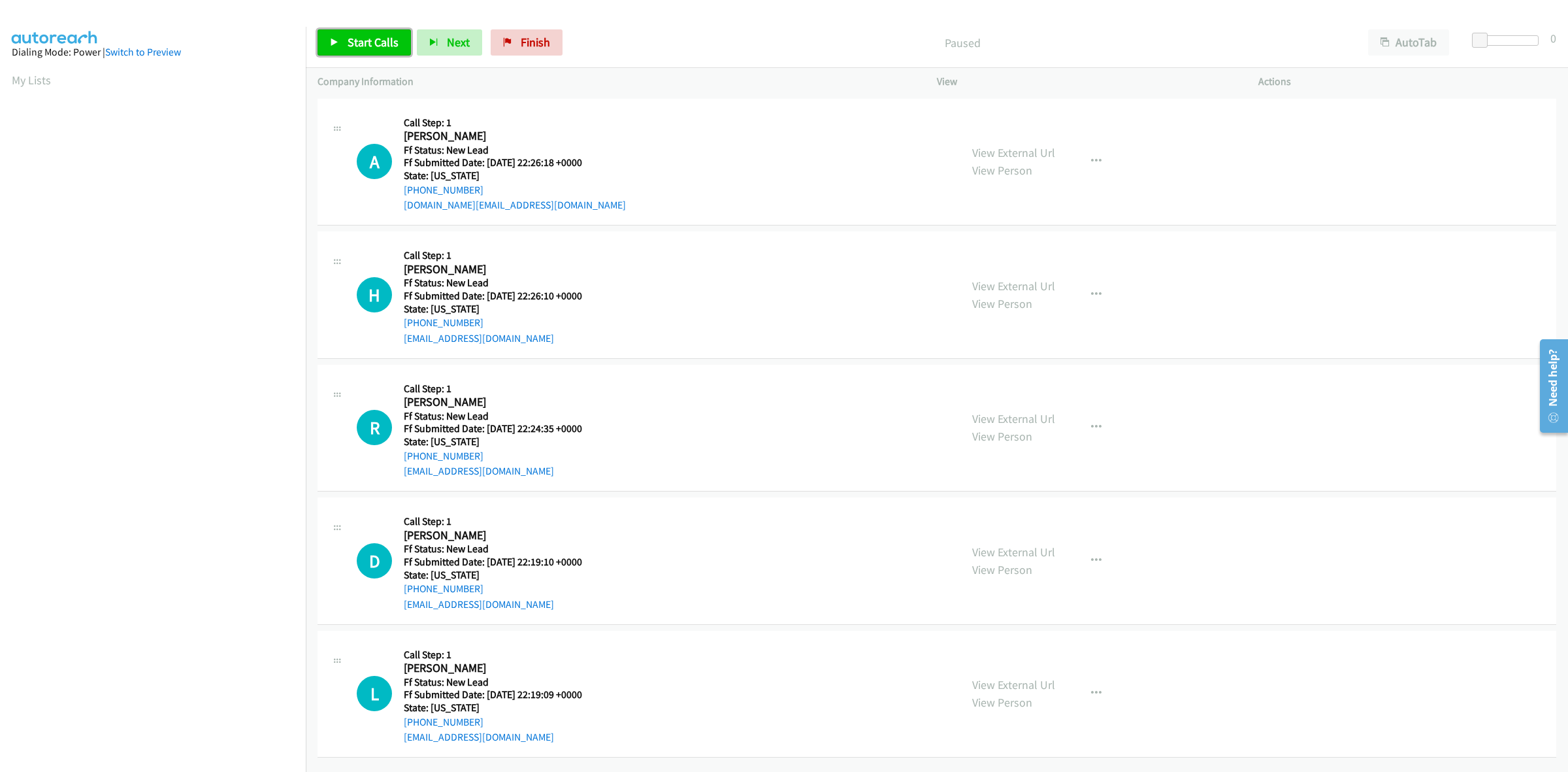
click at [353, 44] on span "Start Calls" at bounding box center [373, 42] width 51 height 15
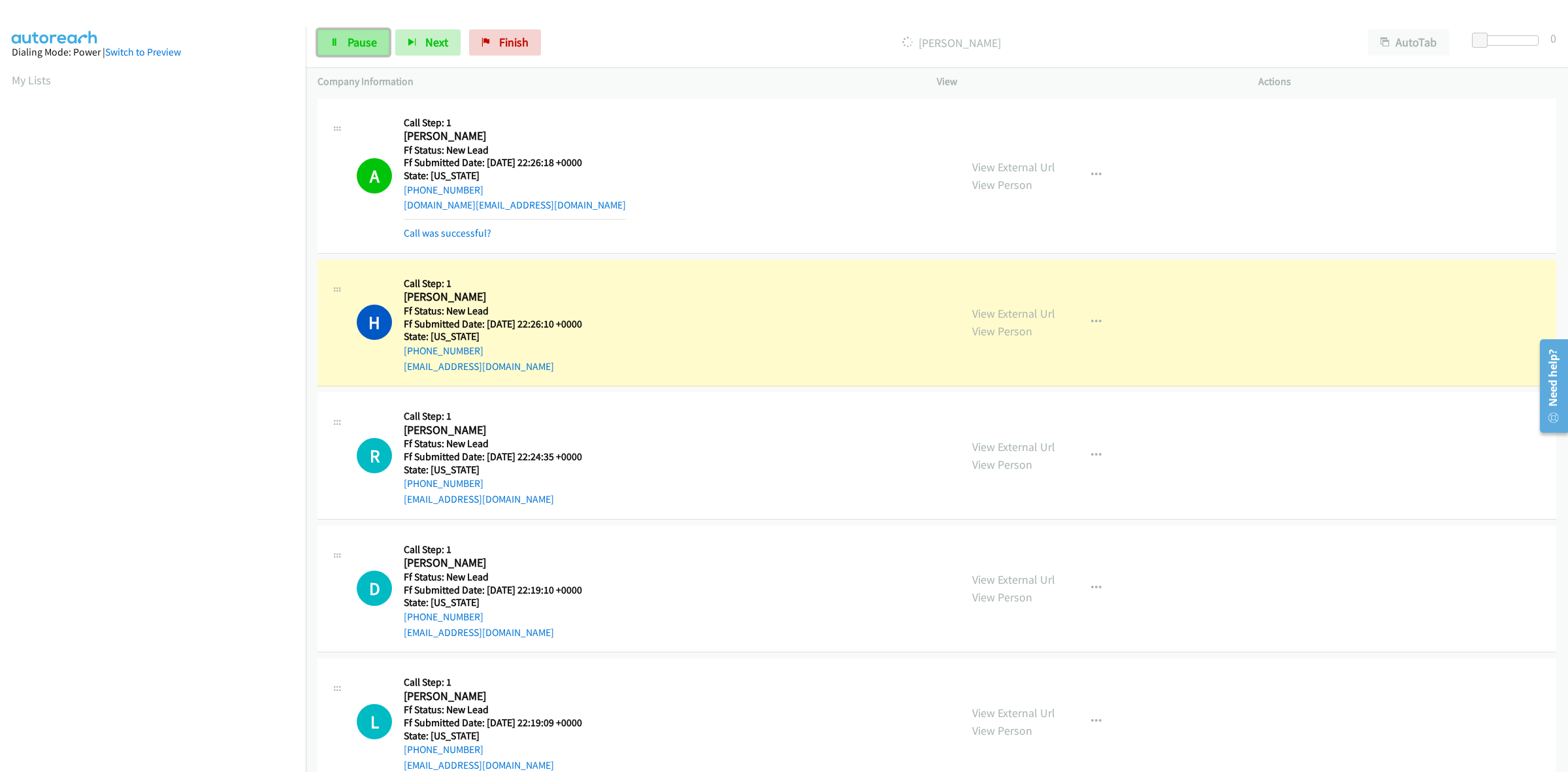
click at [358, 39] on span "Pause" at bounding box center [362, 42] width 29 height 15
click at [545, 40] on span "Finish" at bounding box center [535, 42] width 29 height 15
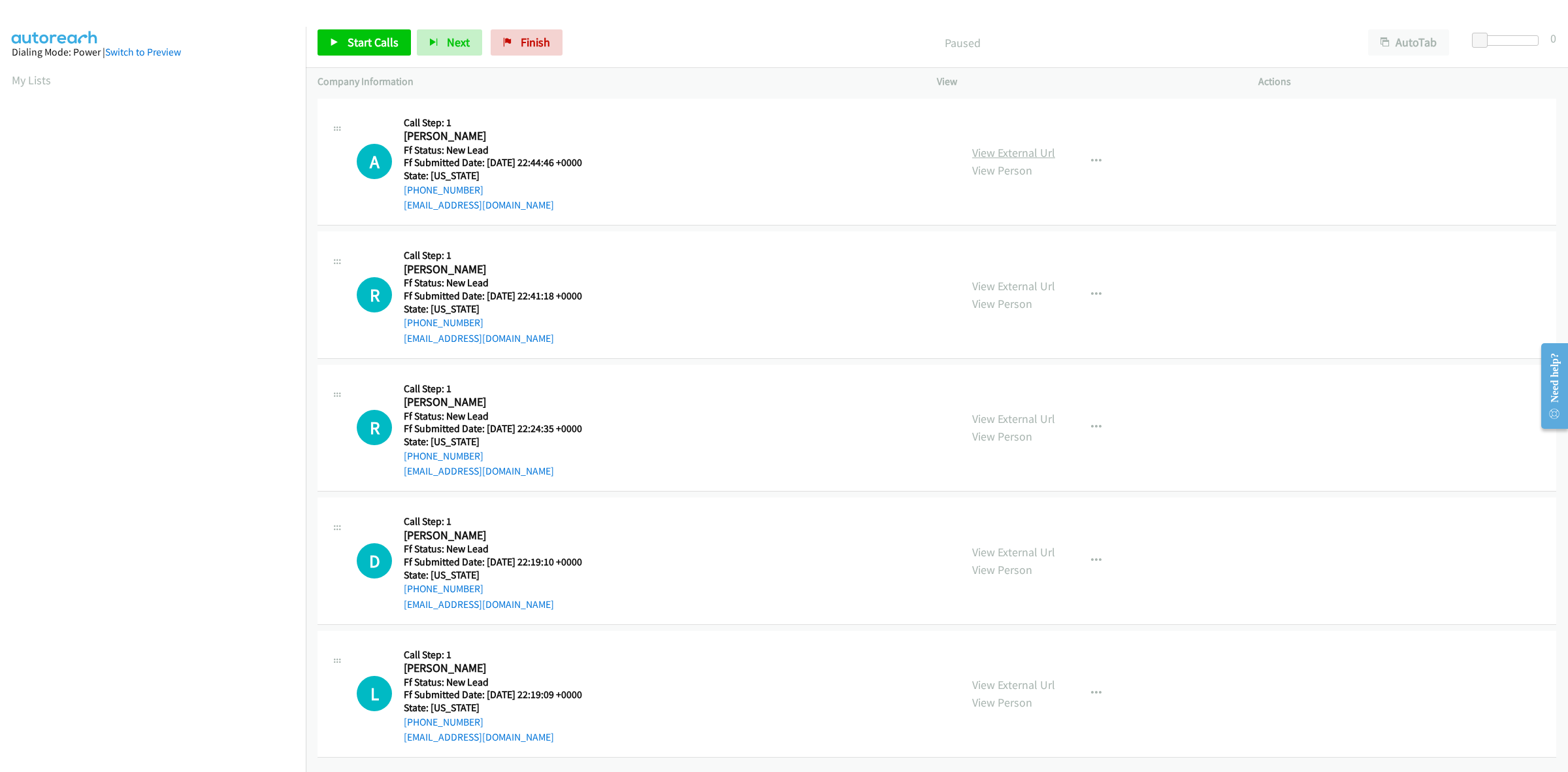
click at [1023, 149] on link "View External Url" at bounding box center [1013, 153] width 83 height 15
click at [1012, 287] on link "View External Url" at bounding box center [1013, 285] width 83 height 15
click at [1019, 415] on link "View External Url" at bounding box center [1013, 418] width 83 height 15
click at [1006, 556] on link "View External Url" at bounding box center [1013, 552] width 83 height 15
click at [1025, 683] on link "View External Url" at bounding box center [1013, 684] width 83 height 15
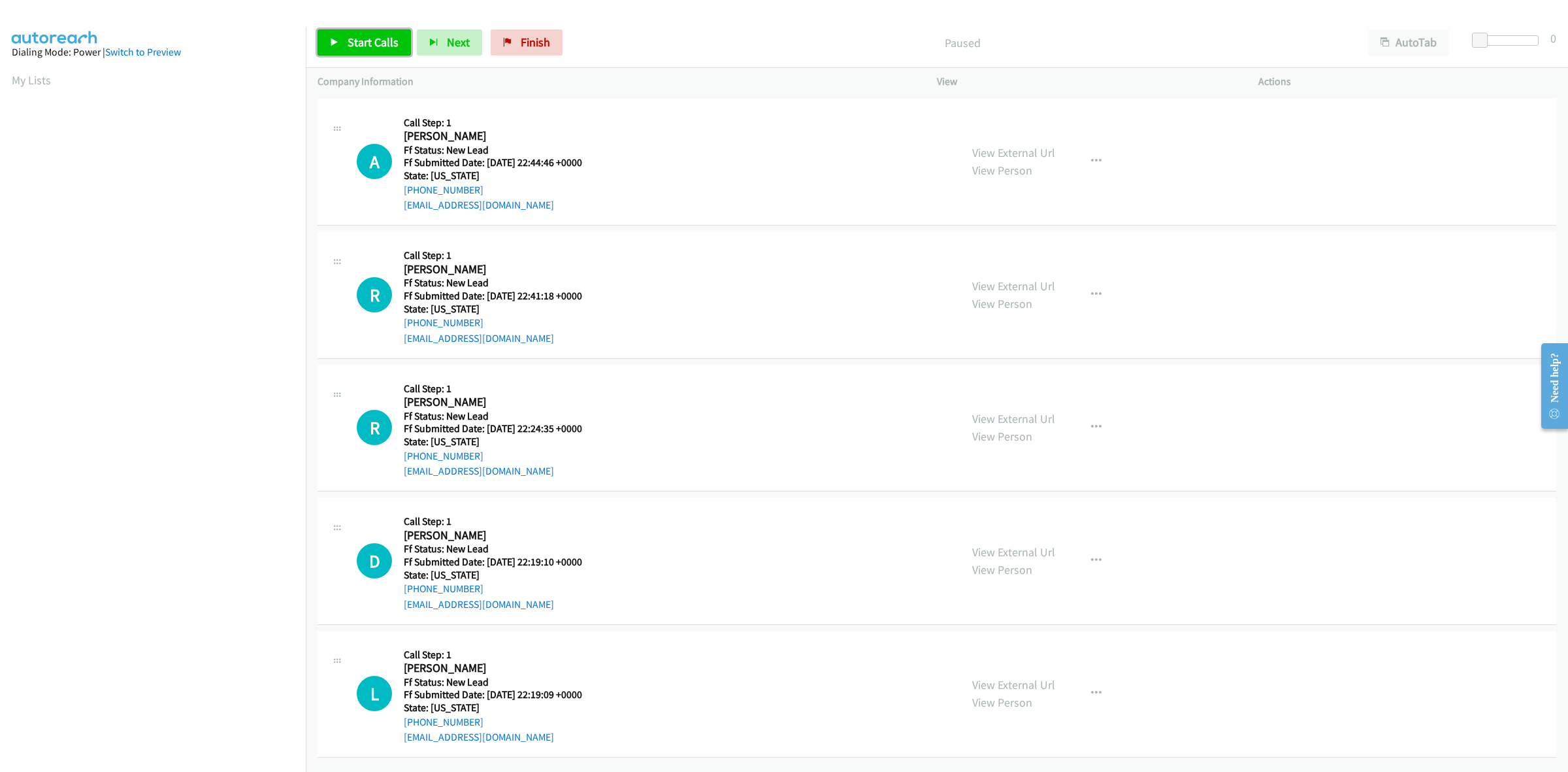
click at [339, 44] on link "Start Calls" at bounding box center [364, 42] width 94 height 26
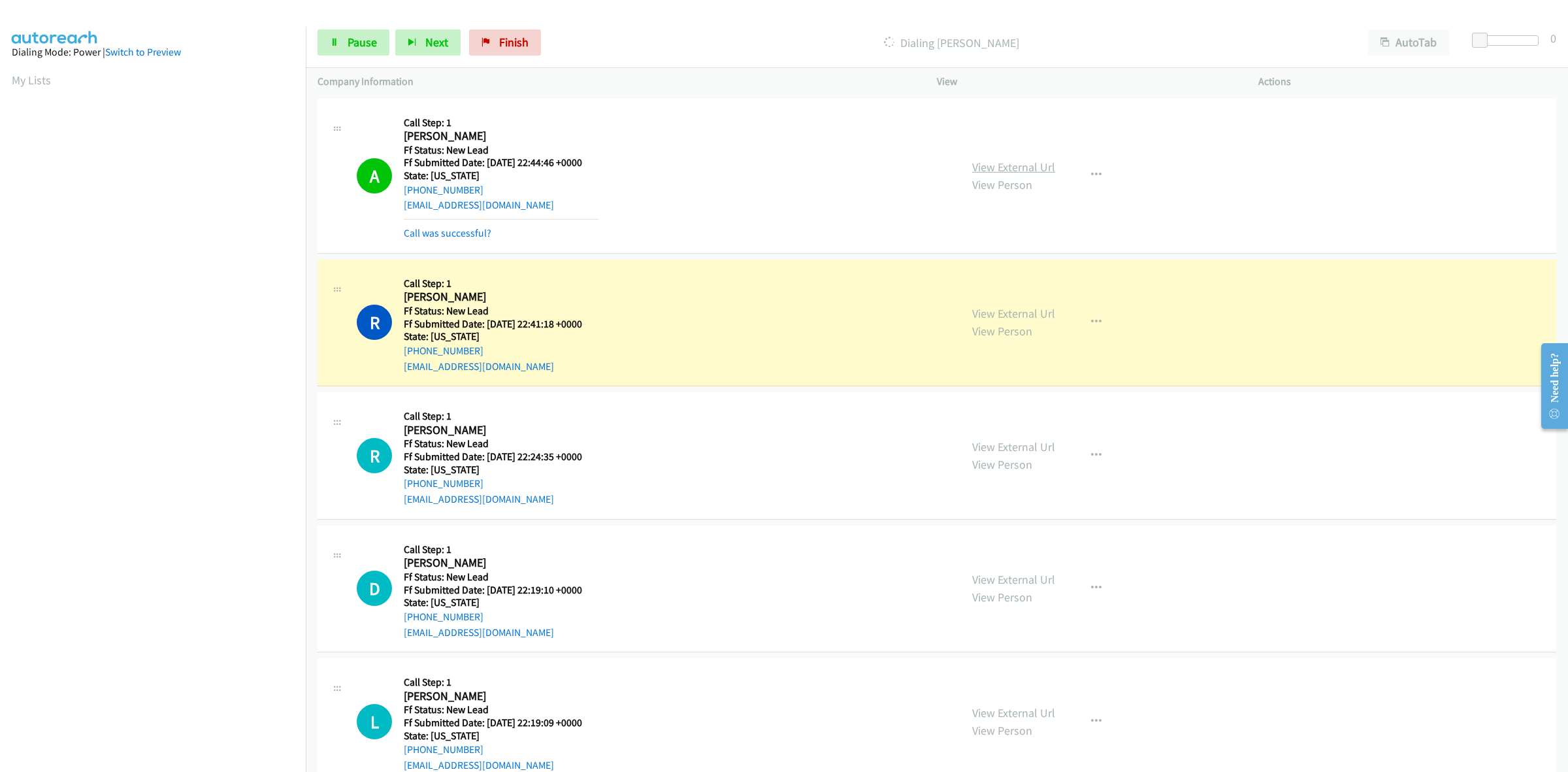
click at [1026, 162] on link "View External Url" at bounding box center [1013, 167] width 83 height 15
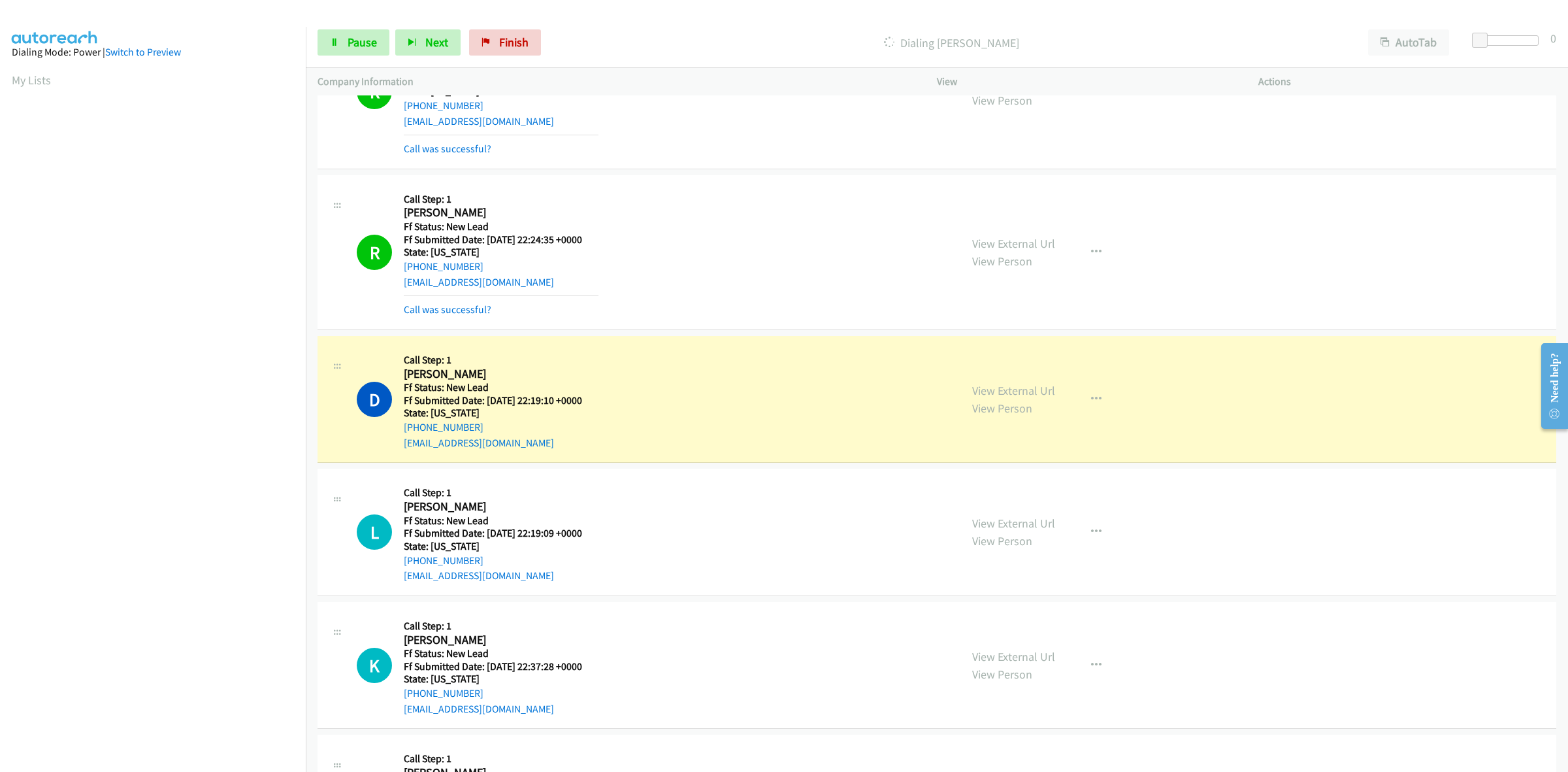
scroll to position [408, 0]
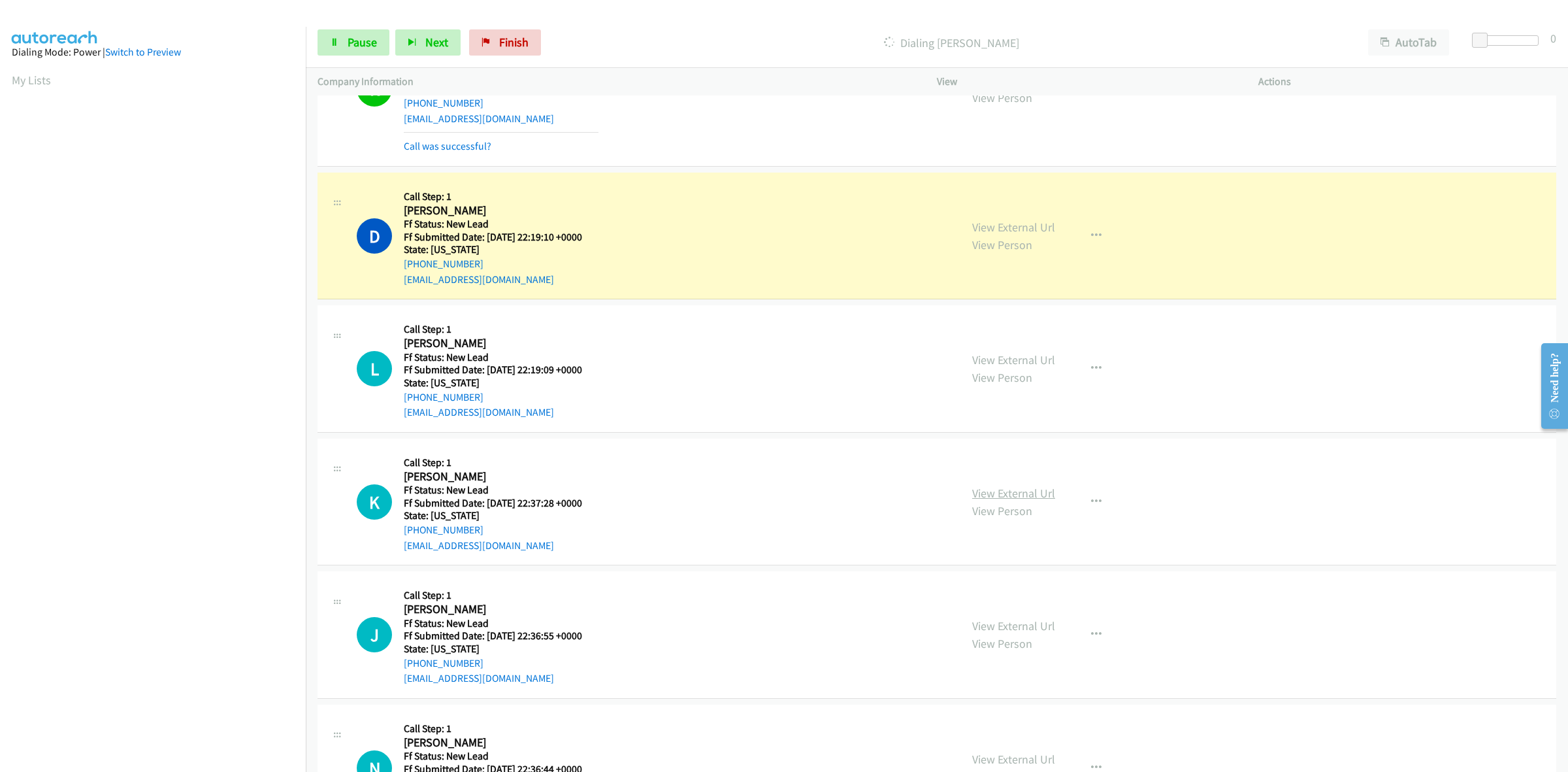
click at [986, 493] on link "View External Url" at bounding box center [1013, 493] width 83 height 15
click at [1010, 625] on link "View External Url" at bounding box center [1013, 626] width 83 height 15
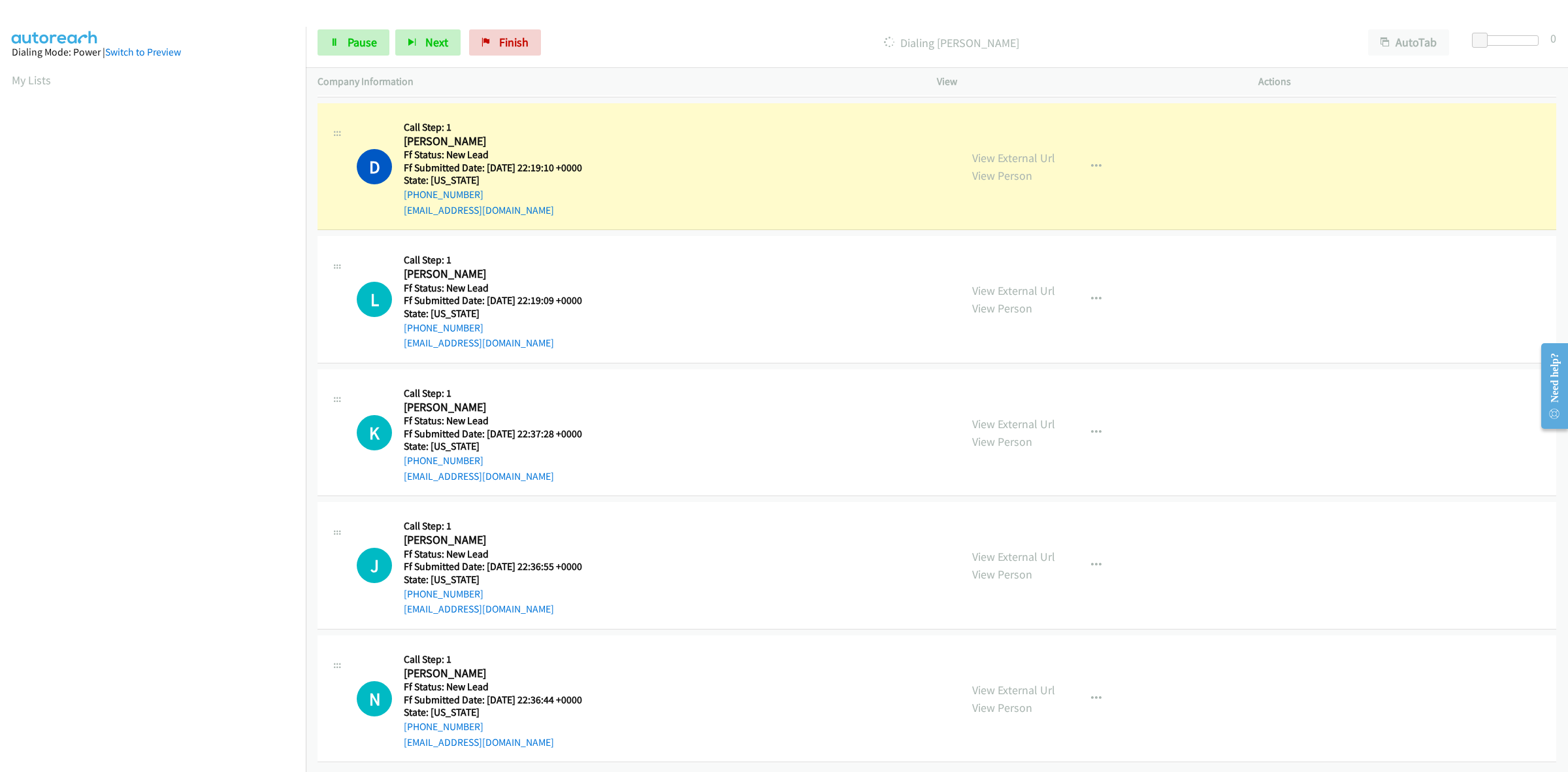
scroll to position [490, 0]
click at [1017, 682] on link "View External Url" at bounding box center [1013, 690] width 83 height 15
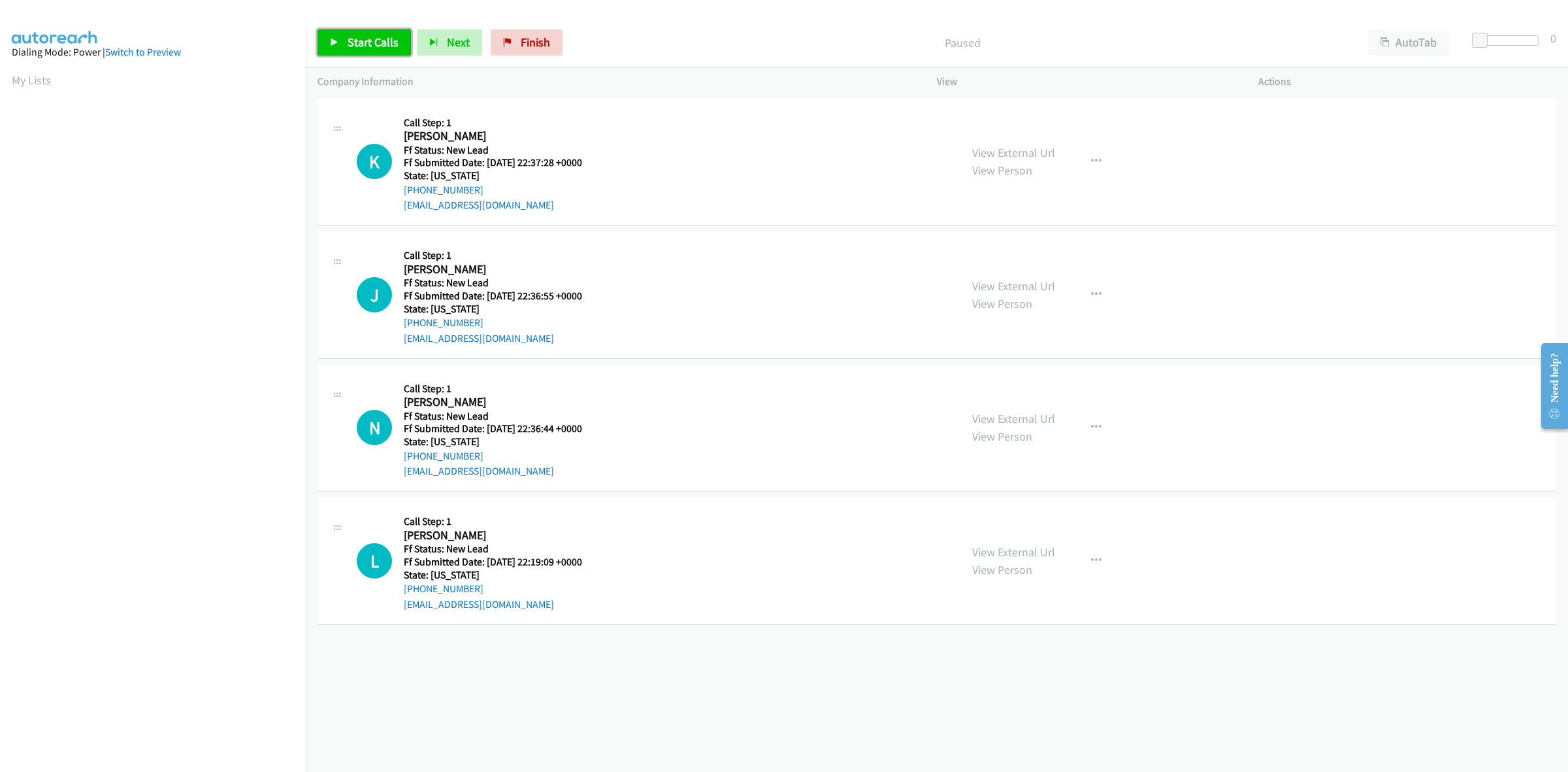
click at [358, 35] on span "Start Calls" at bounding box center [373, 42] width 51 height 15
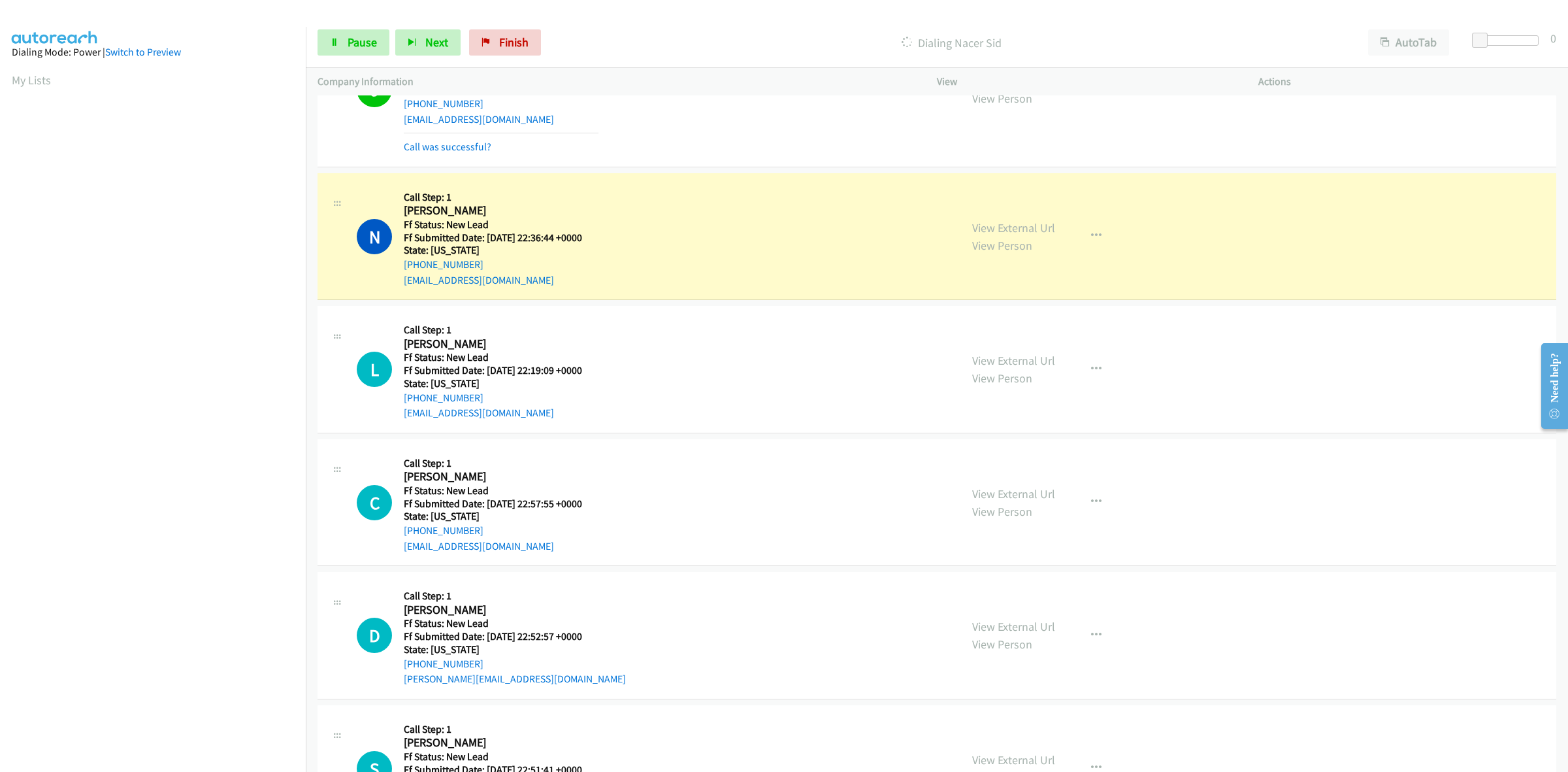
scroll to position [327, 0]
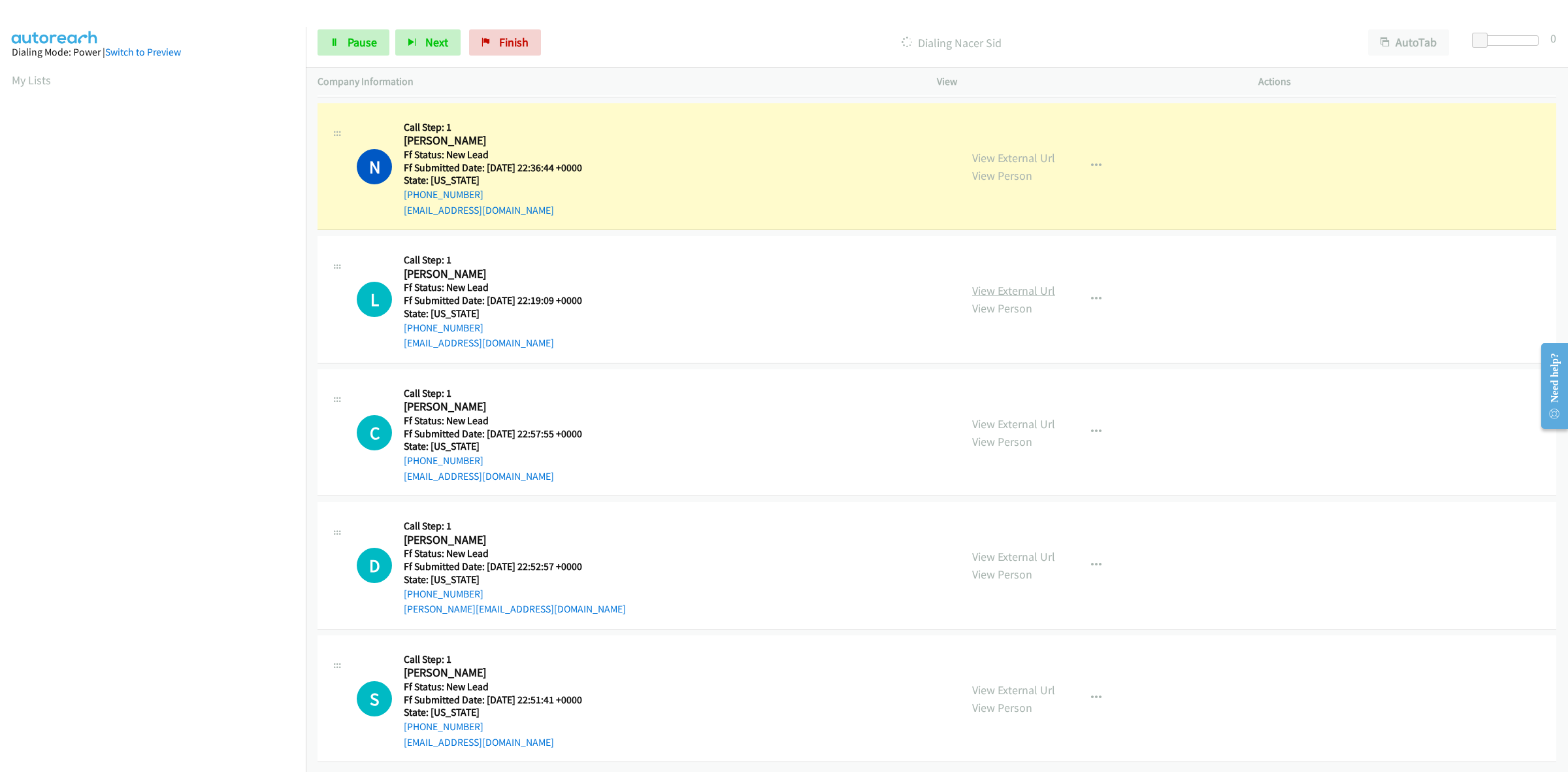
click at [1042, 283] on link "View External Url" at bounding box center [1013, 290] width 83 height 15
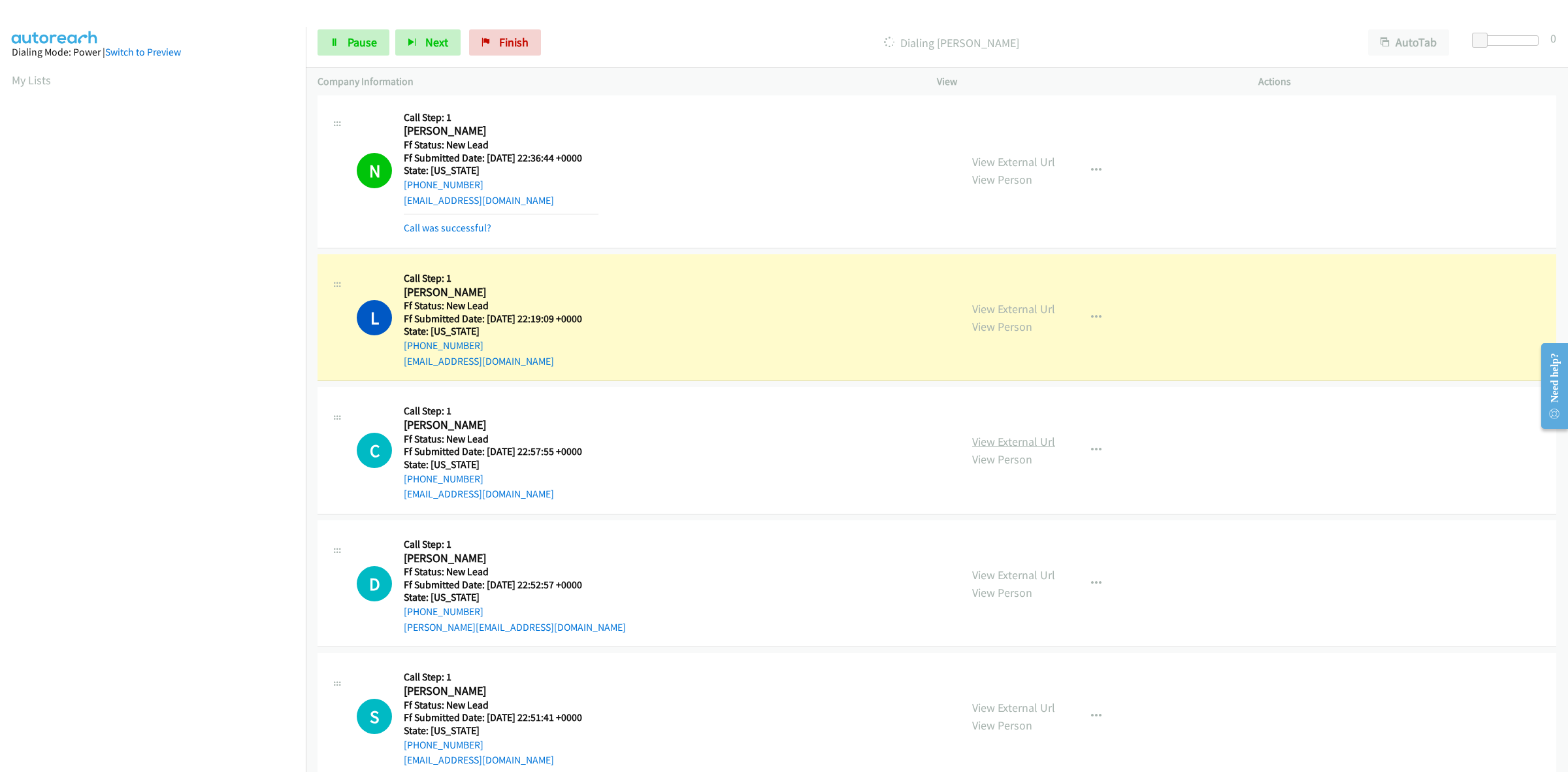
click at [1024, 445] on link "View External Url" at bounding box center [1013, 442] width 83 height 15
click at [1037, 569] on link "View External Url" at bounding box center [1013, 575] width 83 height 15
click at [1010, 712] on link "View External Url" at bounding box center [1013, 707] width 83 height 15
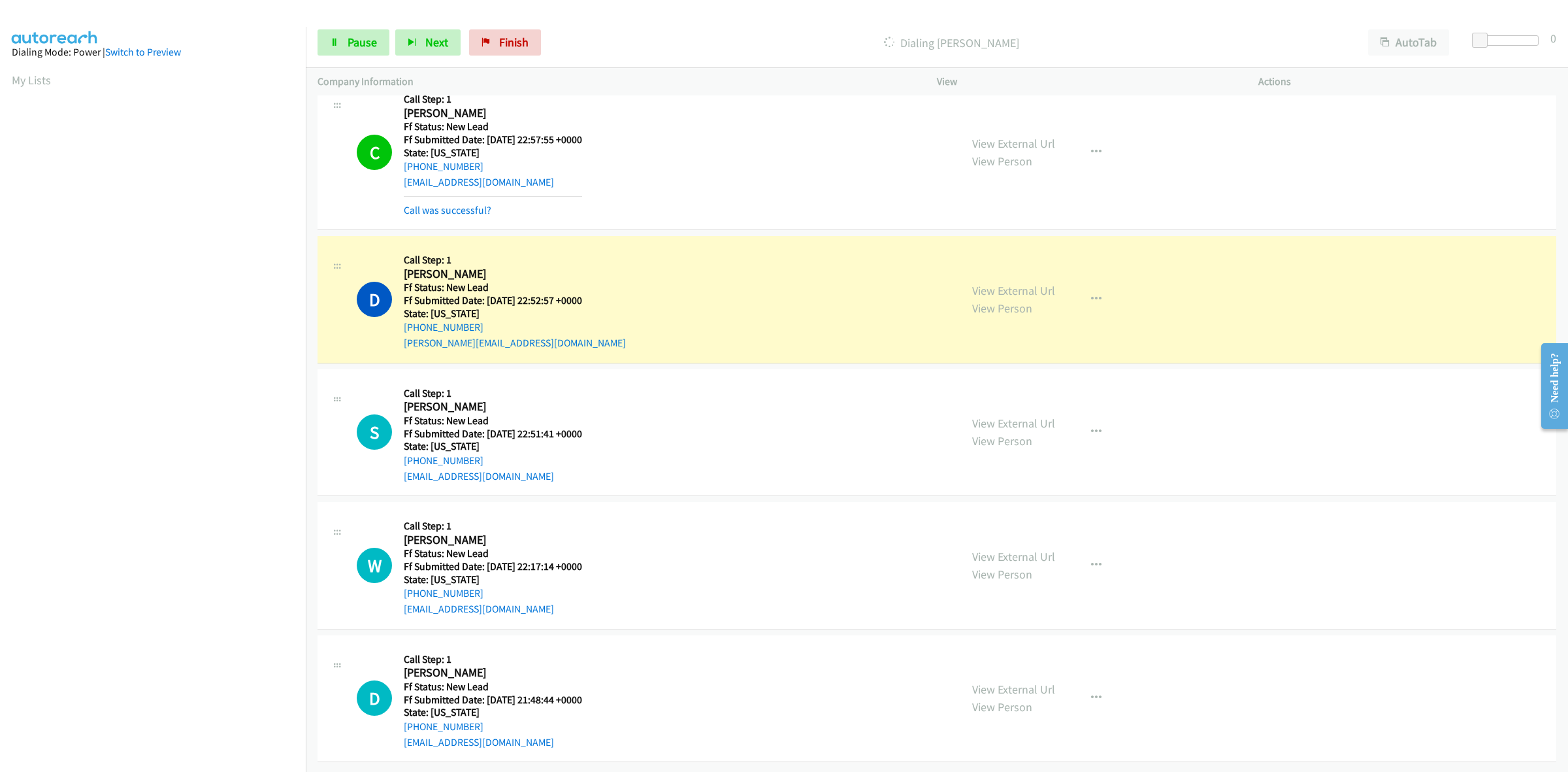
scroll to position [679, 0]
click at [1039, 549] on link "View External Url" at bounding box center [1013, 557] width 83 height 15
click at [1030, 681] on link "View External Url" at bounding box center [1013, 689] width 83 height 15
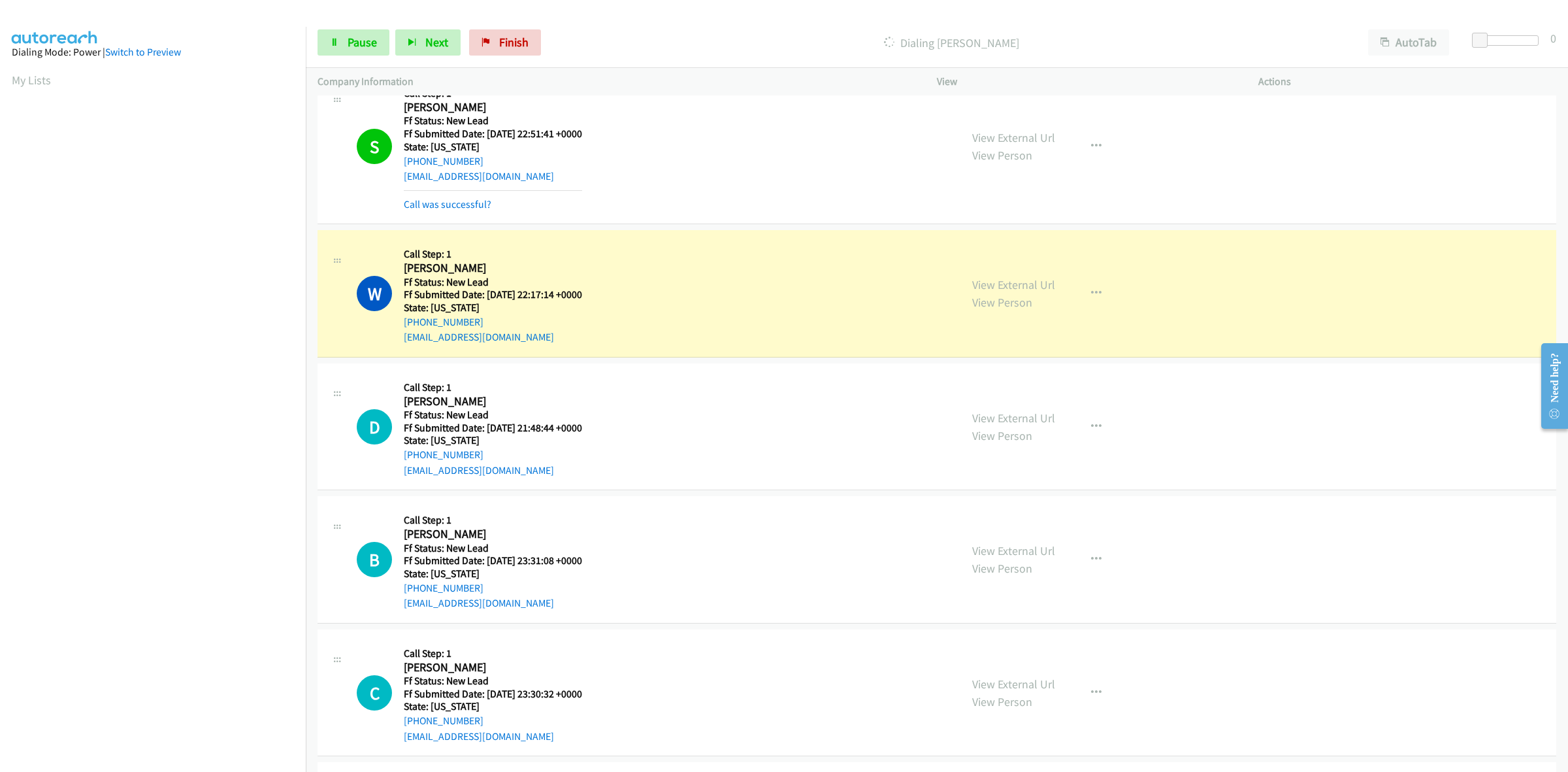
scroll to position [1006, 0]
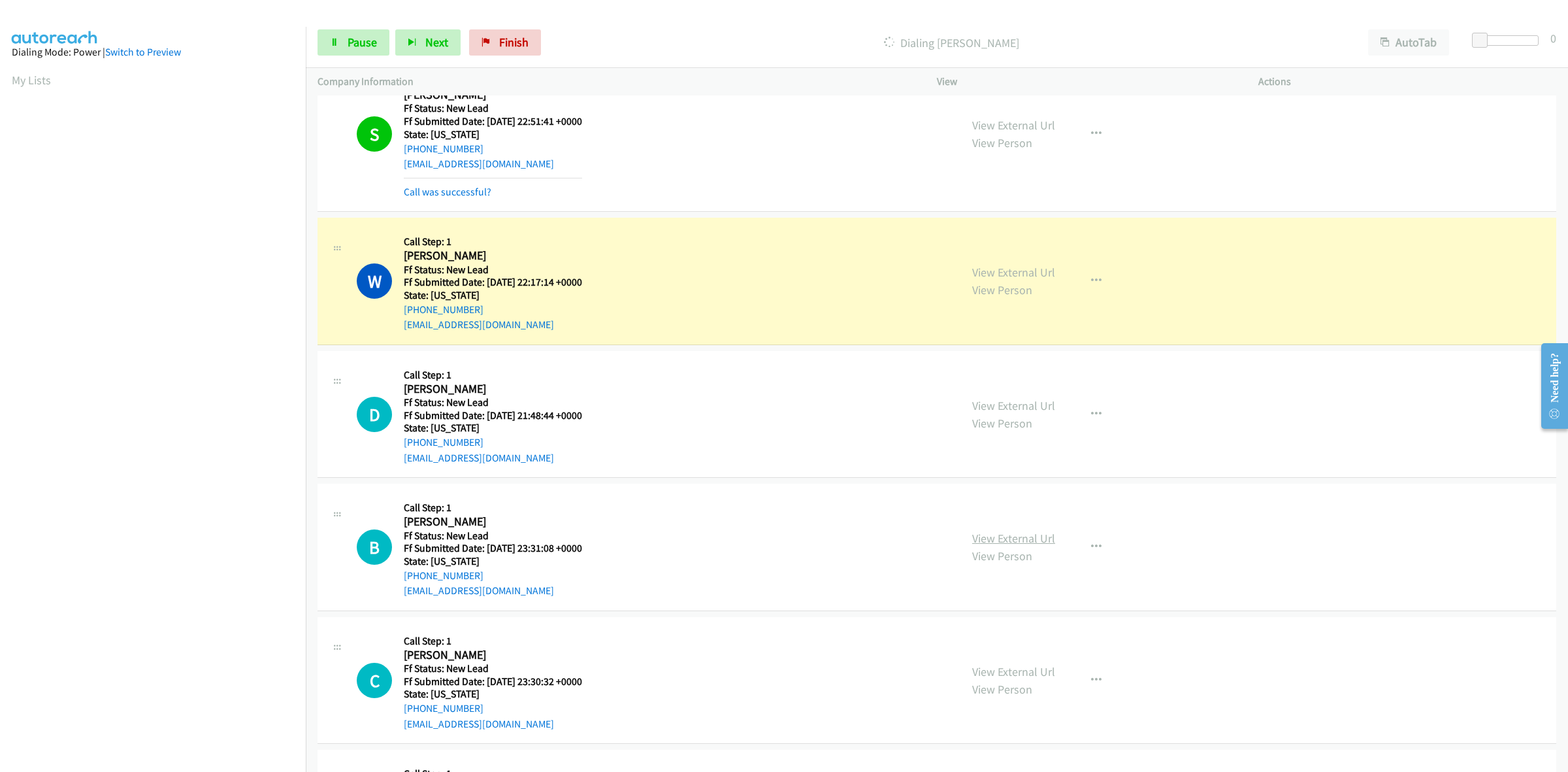
click at [1039, 541] on link "View External Url" at bounding box center [1013, 538] width 83 height 15
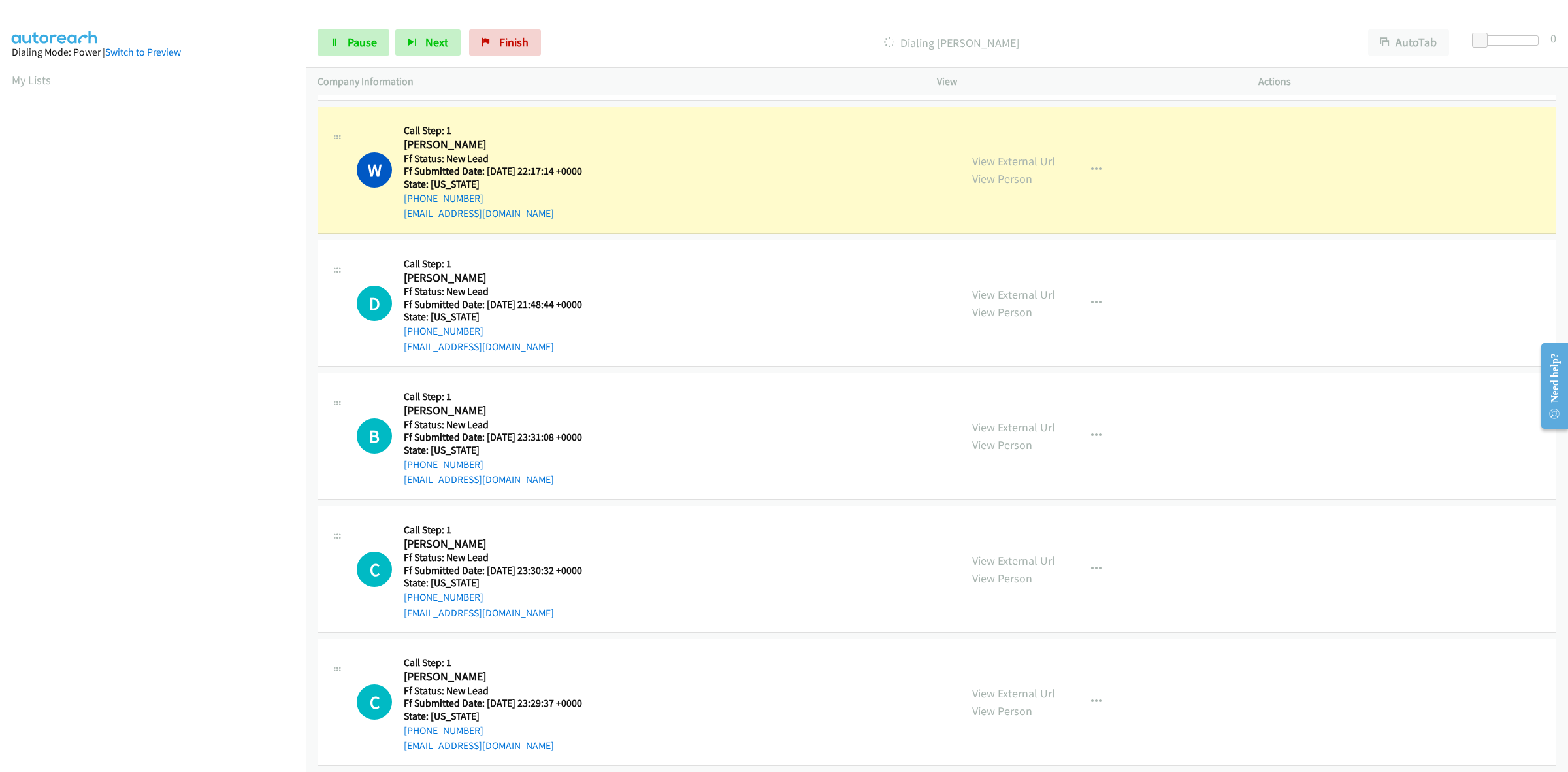
scroll to position [1134, 0]
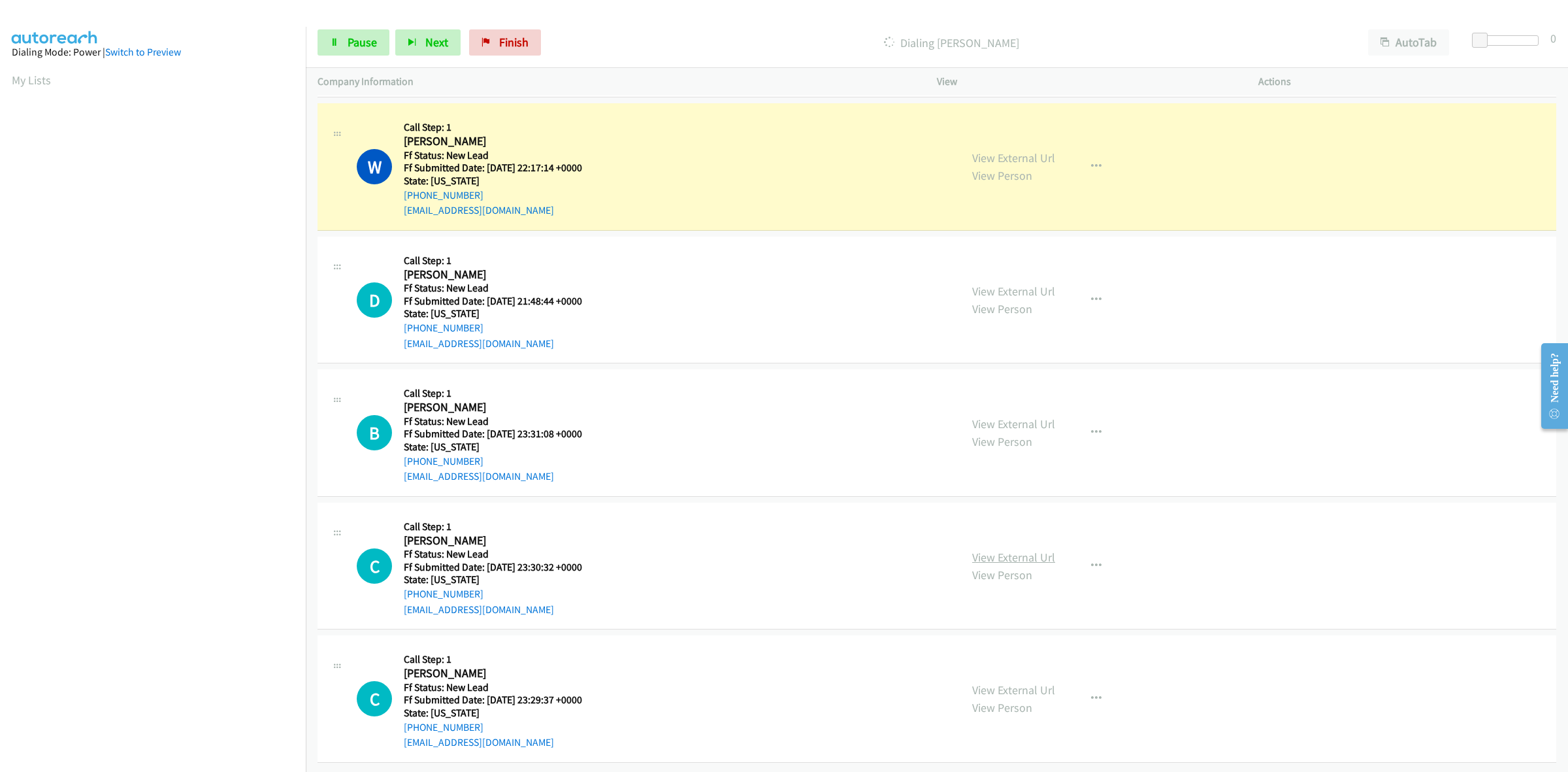
click at [1040, 549] on link "View External Url" at bounding box center [1013, 557] width 83 height 15
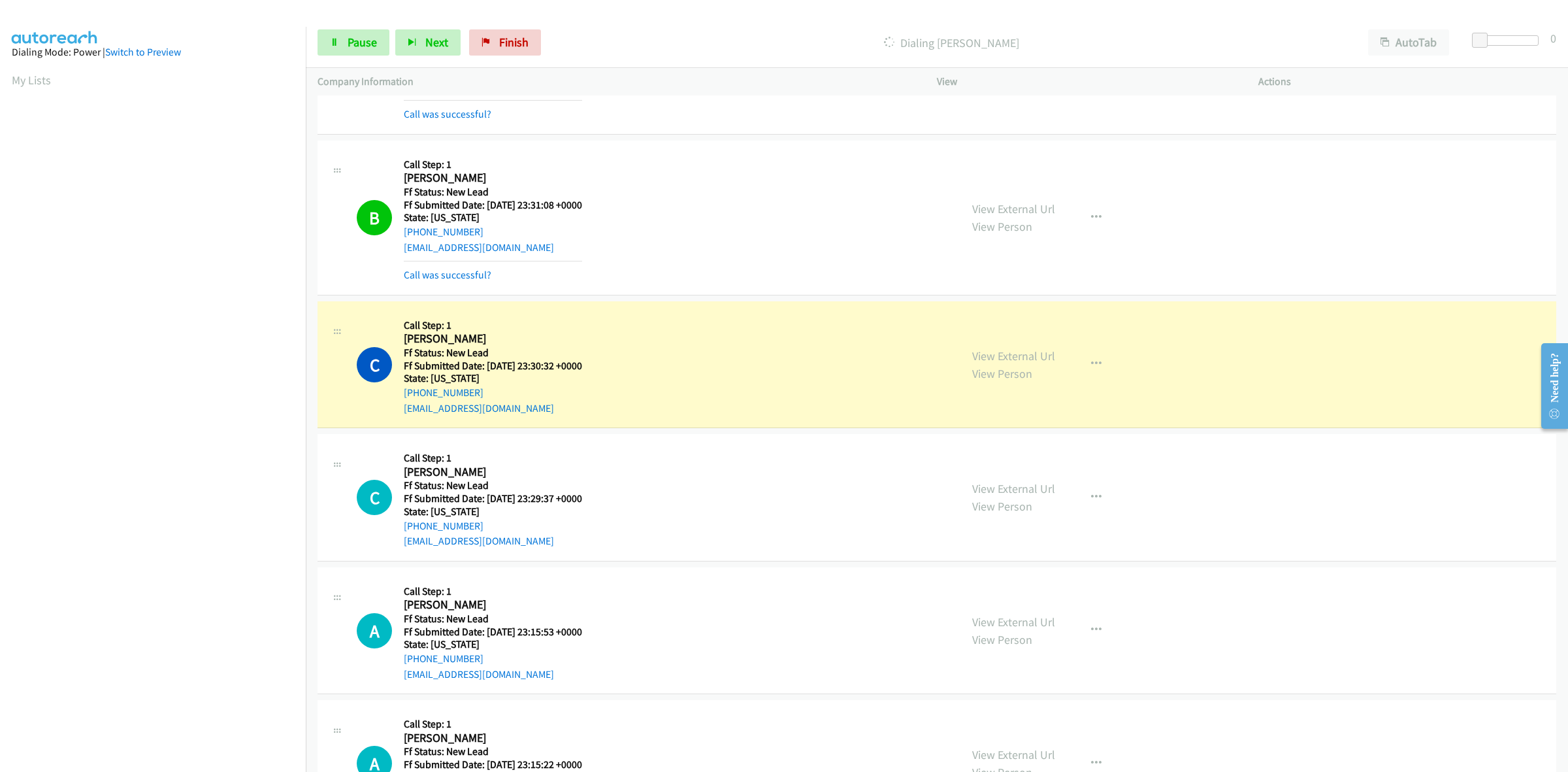
scroll to position [1461, 0]
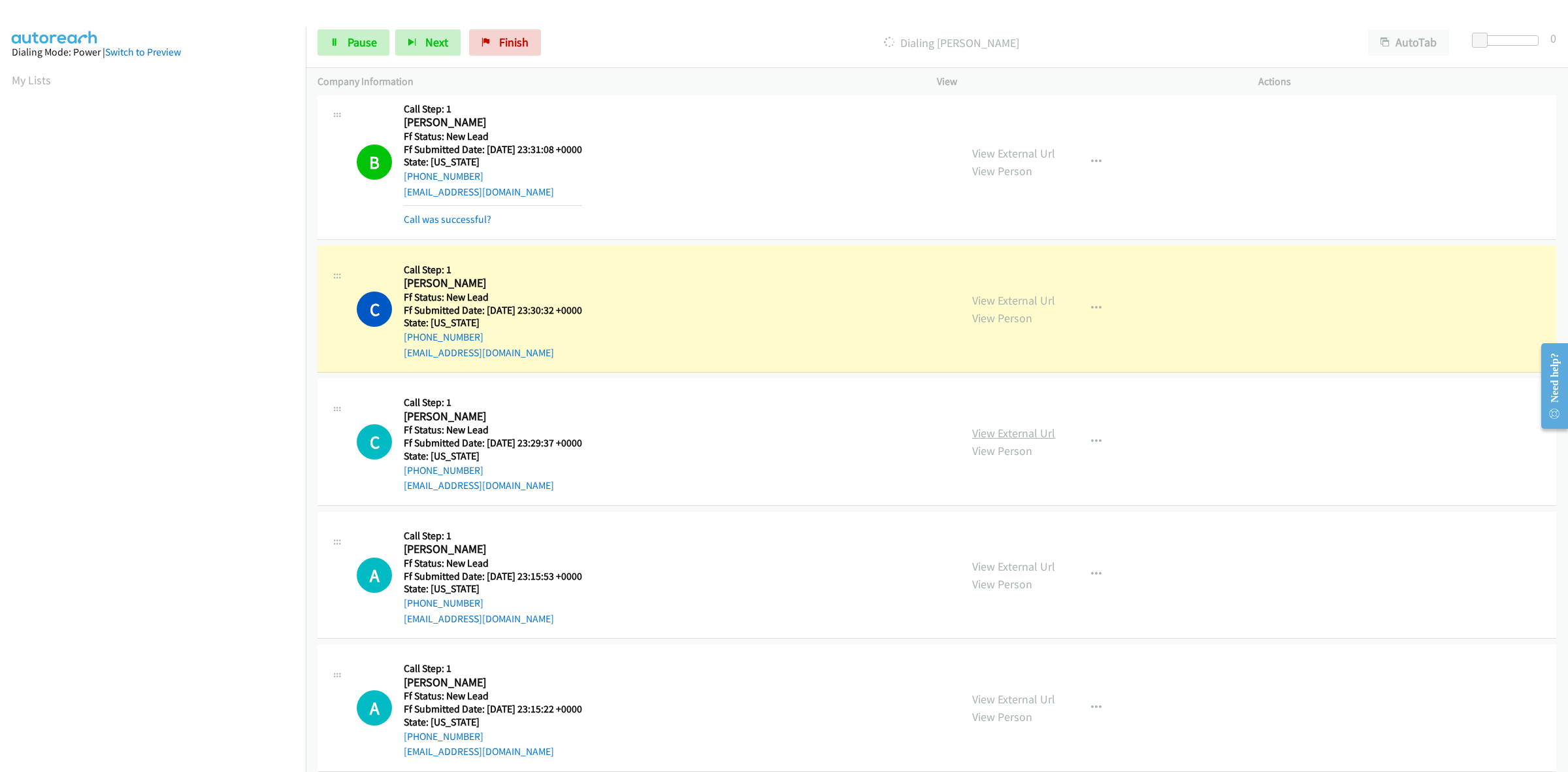
click at [1001, 432] on link "View External Url" at bounding box center [1013, 433] width 83 height 15
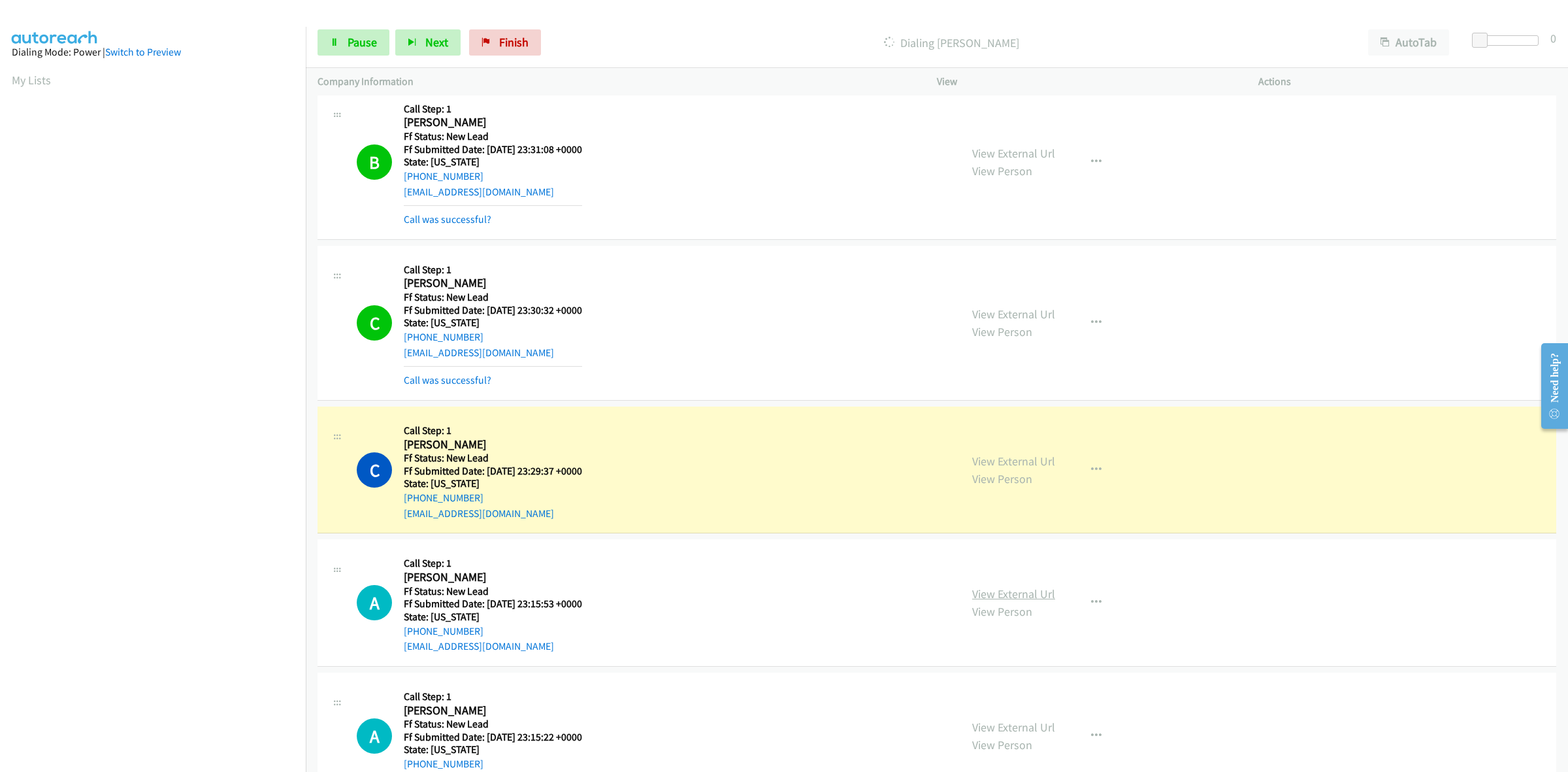
click at [1010, 589] on link "View External Url" at bounding box center [1013, 593] width 83 height 15
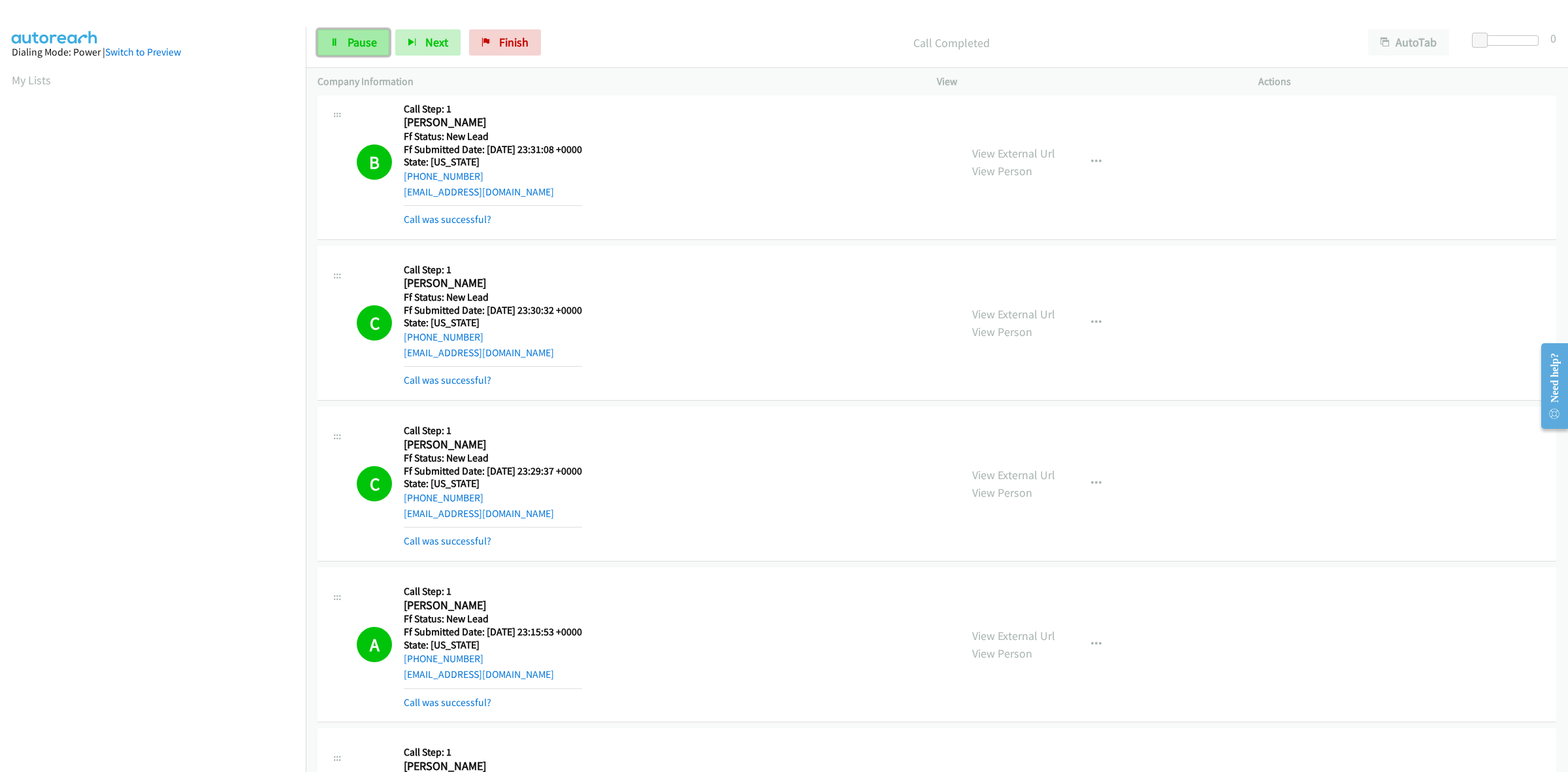
click at [367, 35] on span "Pause" at bounding box center [362, 42] width 29 height 15
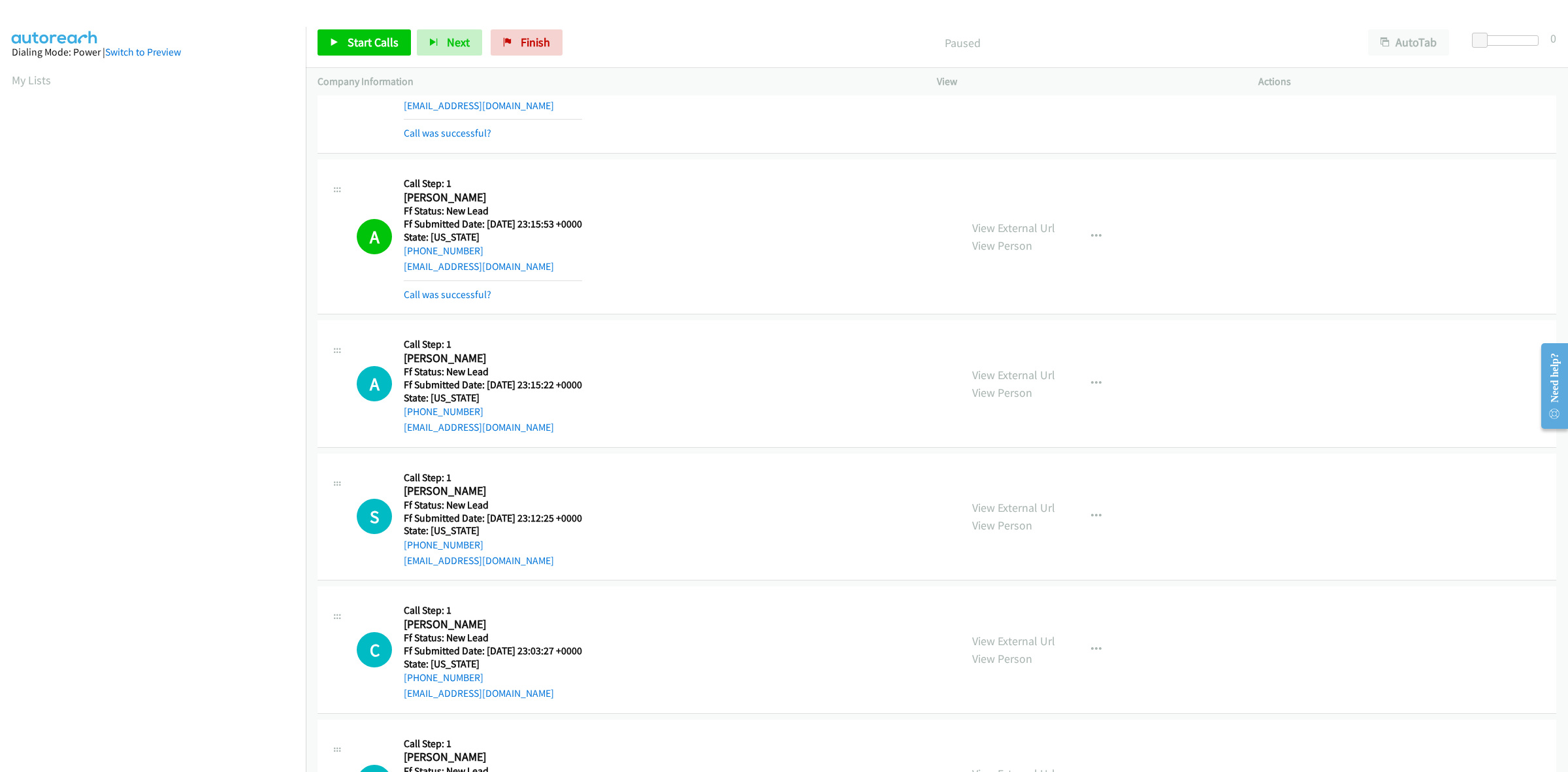
scroll to position [1870, 0]
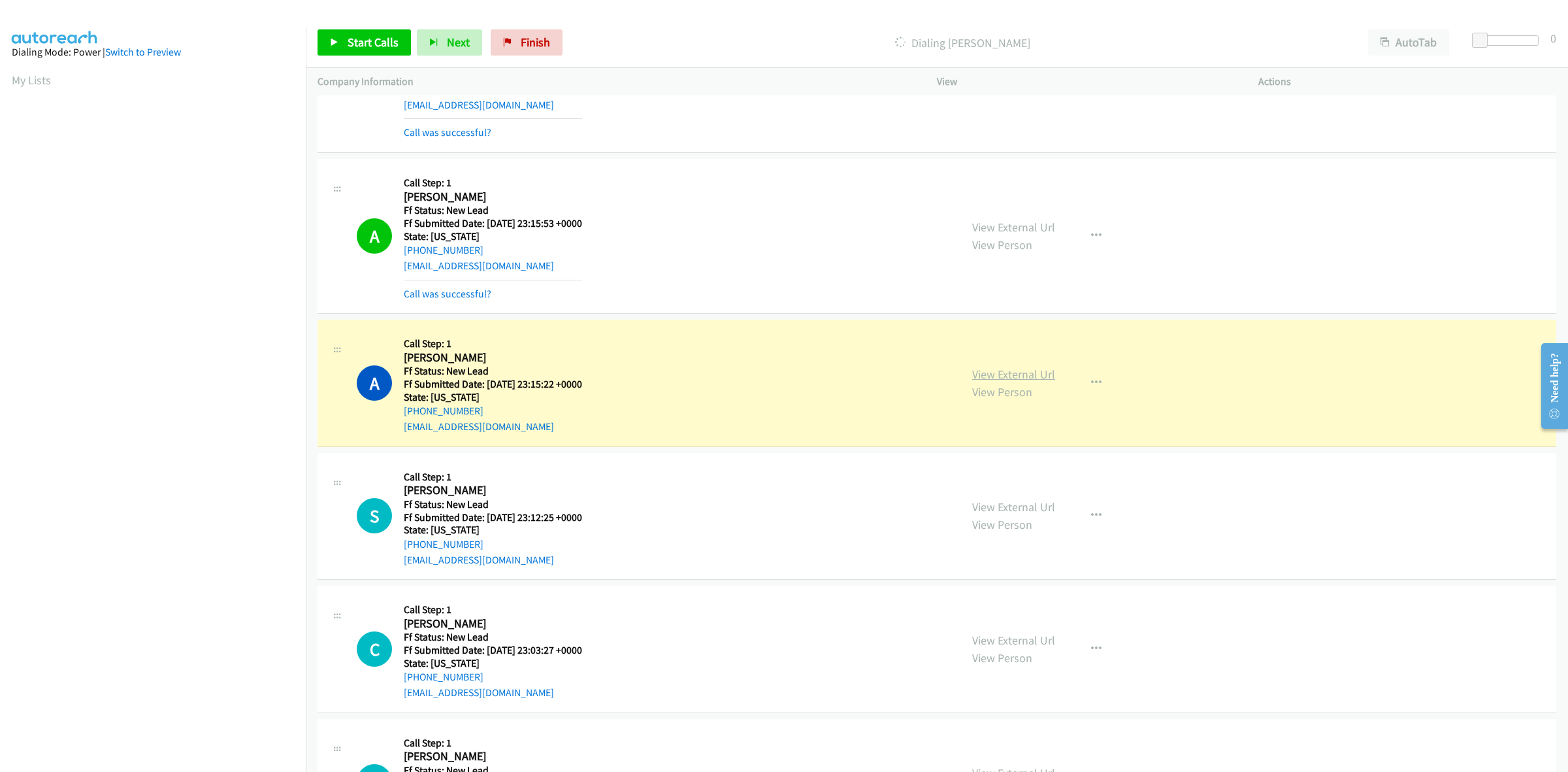
click at [980, 376] on link "View External Url" at bounding box center [1013, 374] width 83 height 15
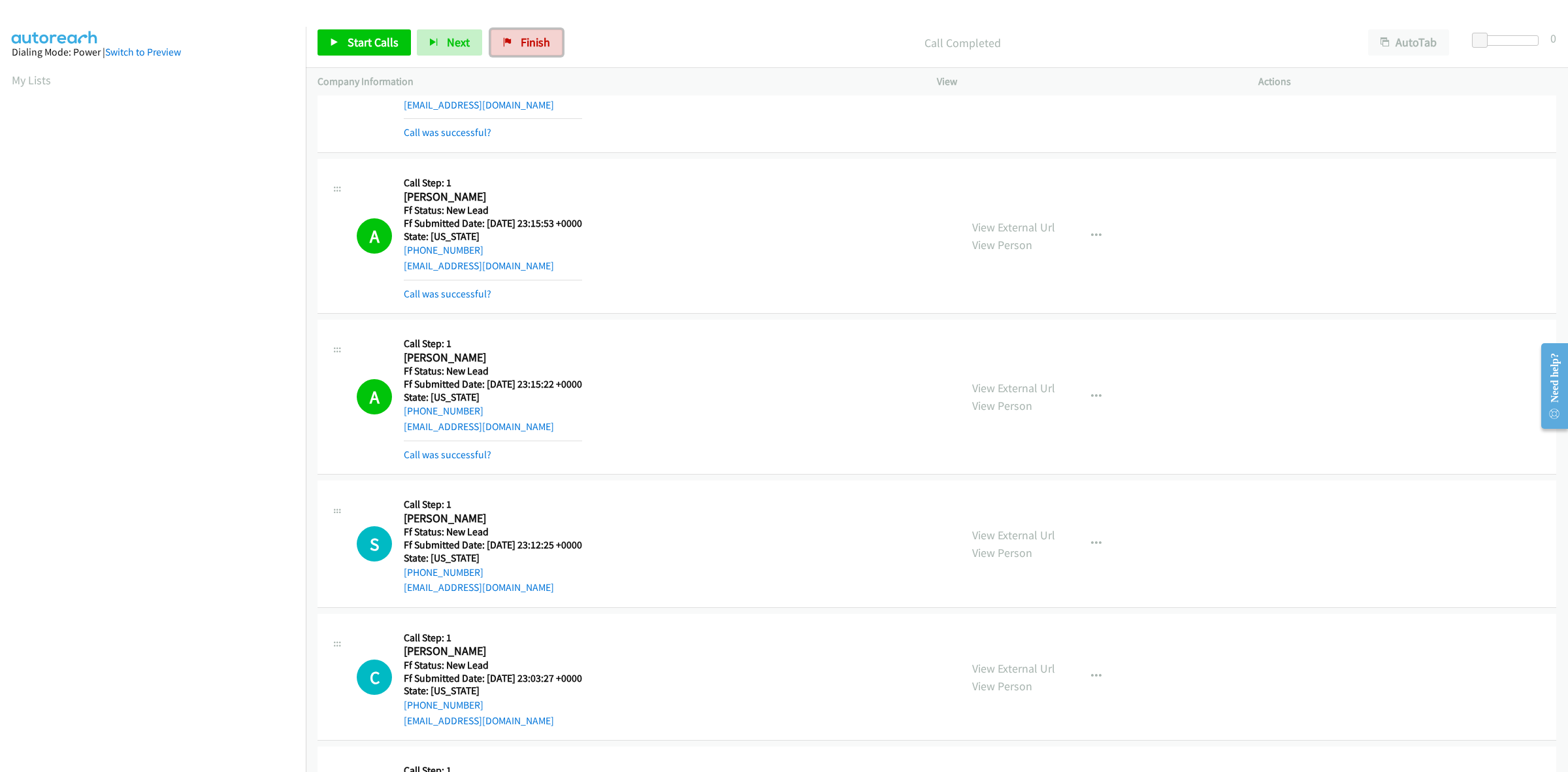
drag, startPoint x: 518, startPoint y: 48, endPoint x: 834, endPoint y: 80, distance: 317.6
click at [521, 48] on span "Finish" at bounding box center [535, 42] width 29 height 15
